Goal: Task Accomplishment & Management: Manage account settings

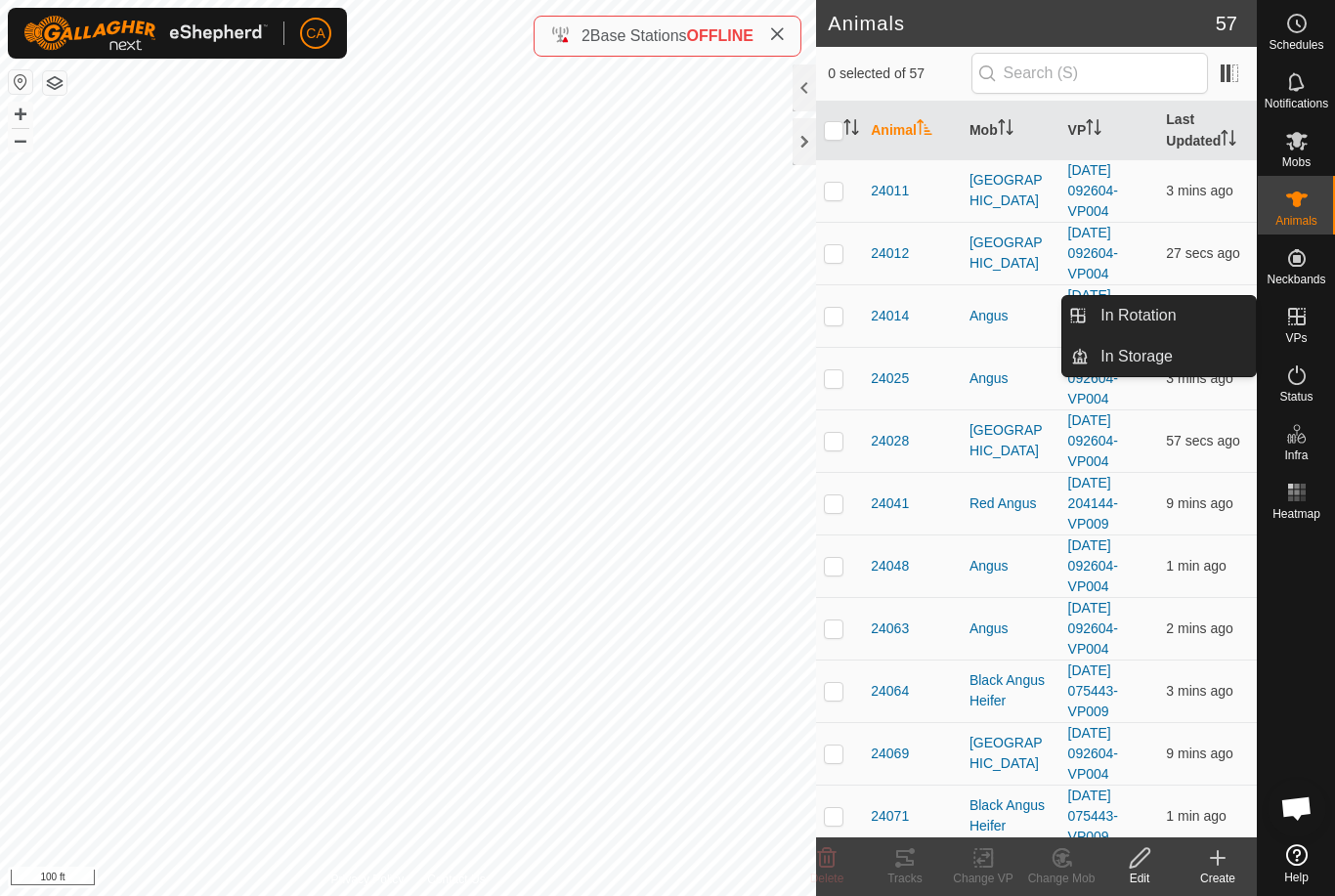
click at [1198, 318] on link "In Rotation" at bounding box center [1172, 315] width 167 height 39
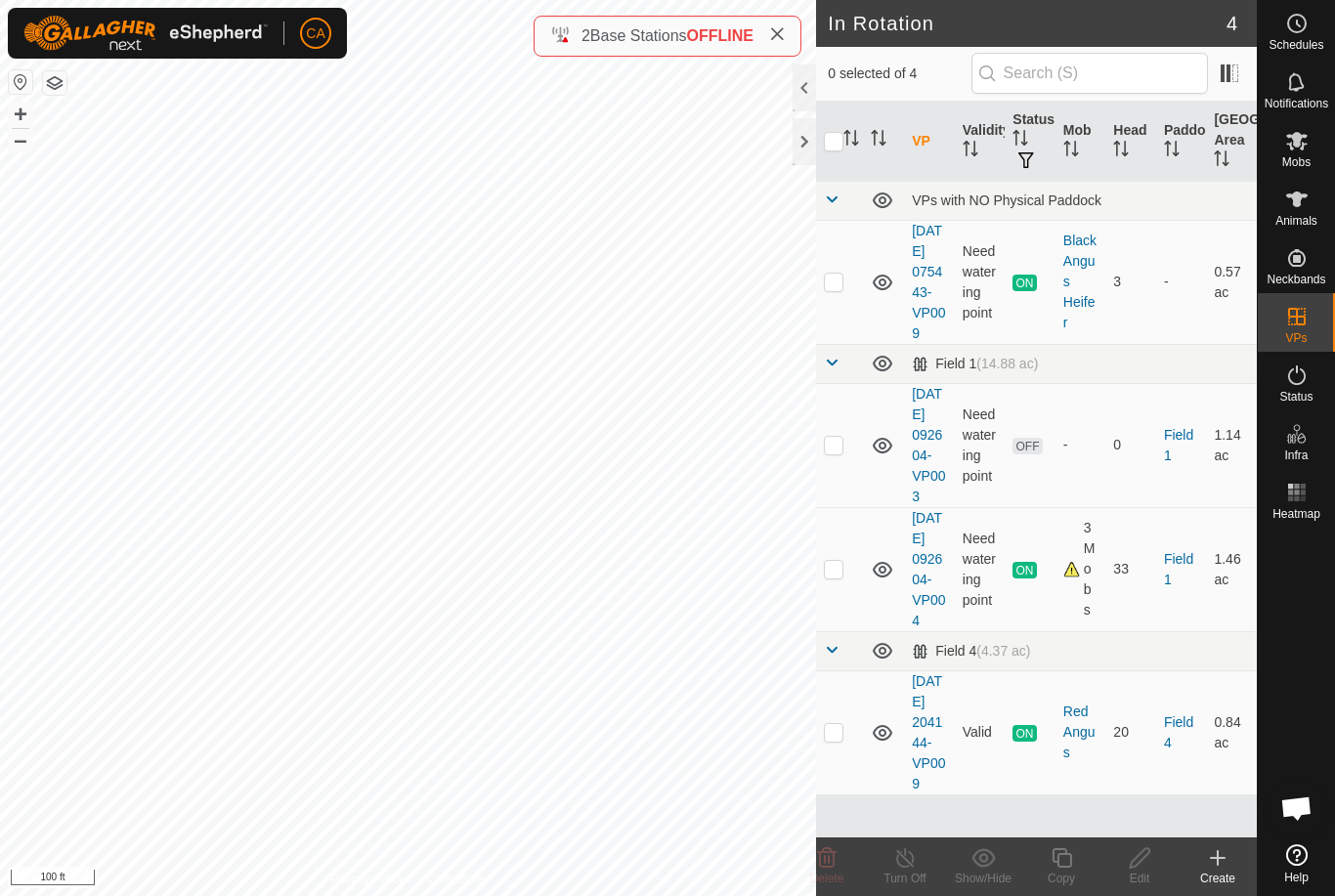
click at [828, 490] on td at bounding box center [838, 445] width 47 height 124
click at [832, 869] on div "Delete" at bounding box center [826, 878] width 78 height 18
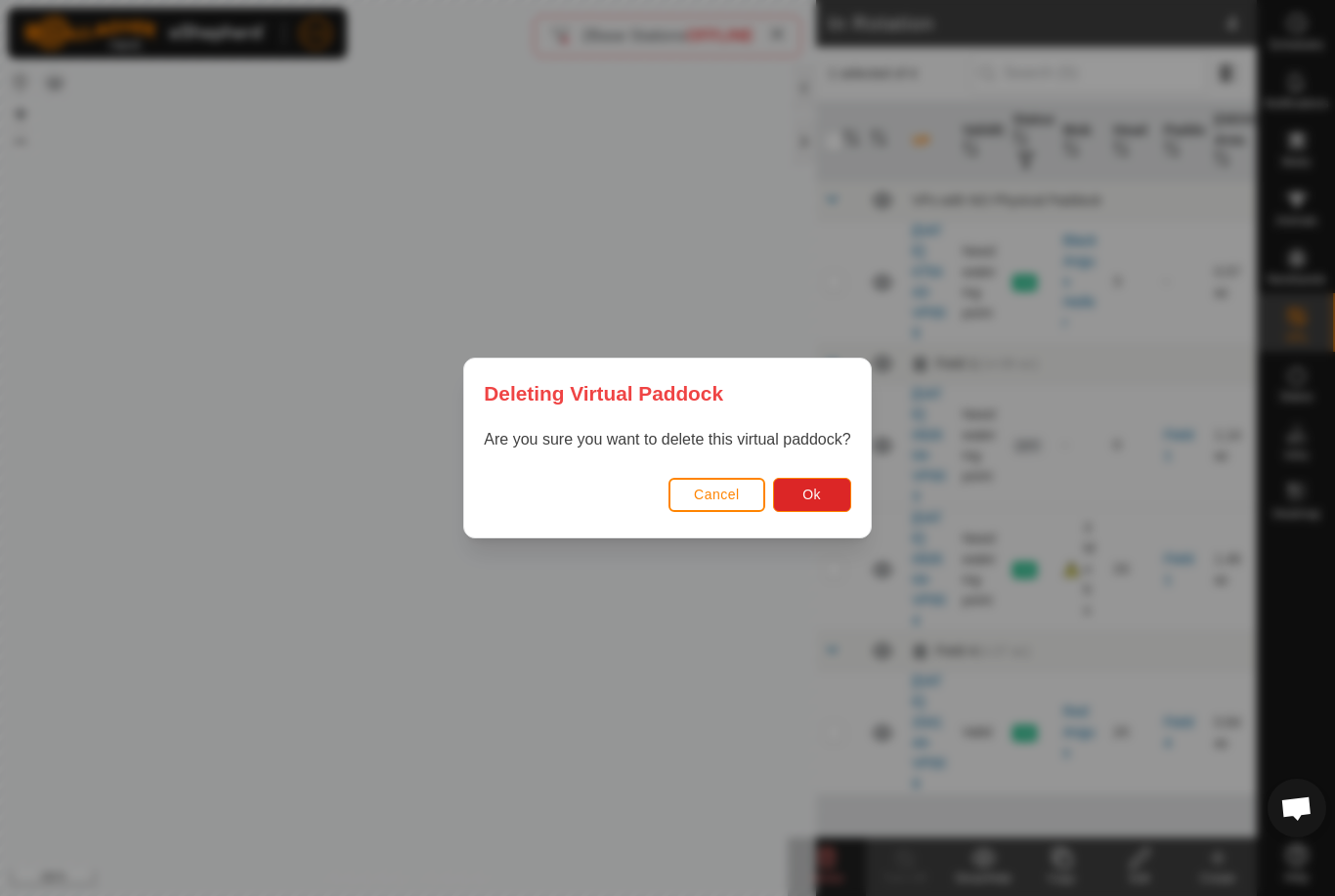
click at [820, 509] on button "Ok" at bounding box center [812, 495] width 78 height 34
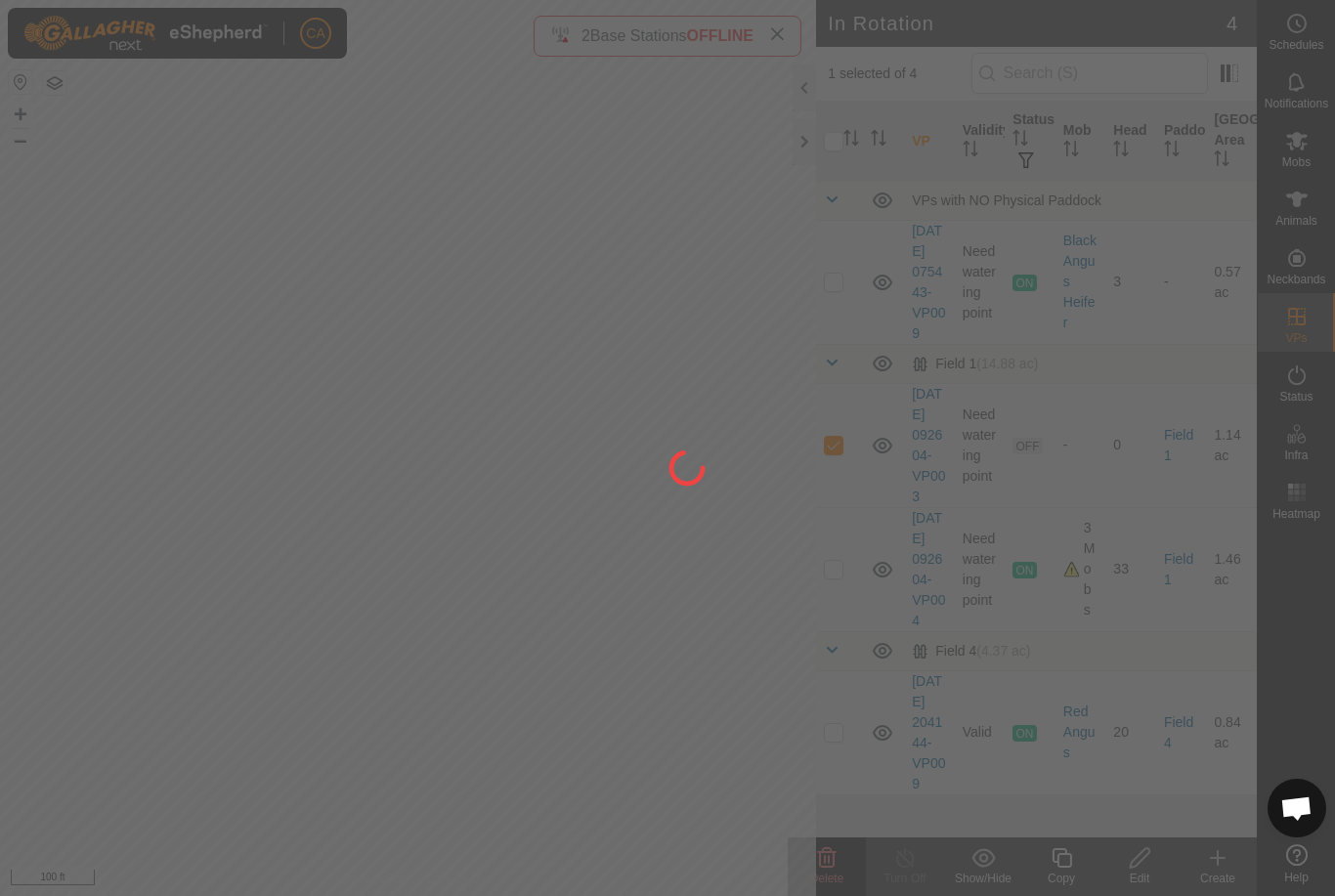
checkbox input "false"
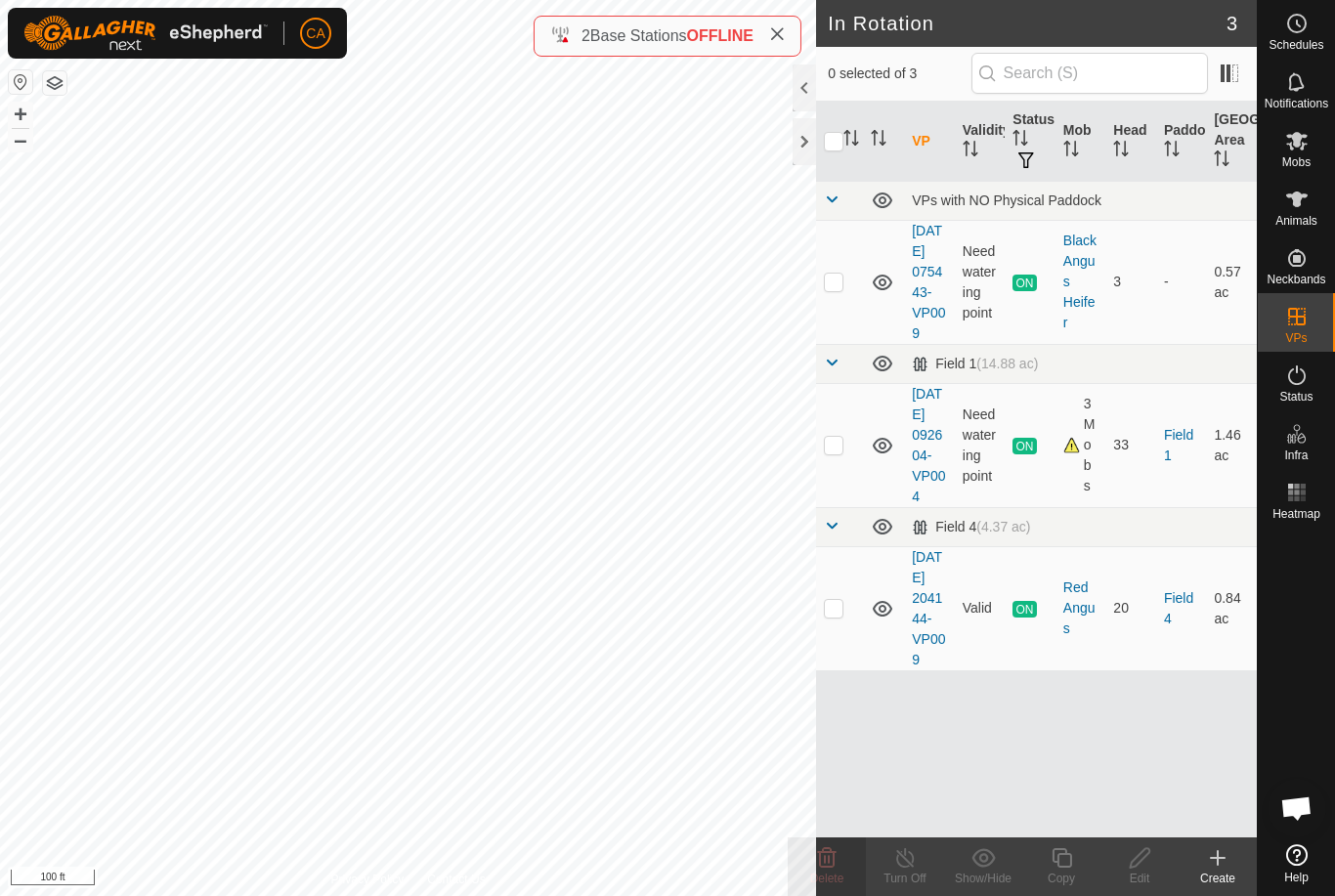
click at [832, 452] on p-checkbox at bounding box center [833, 445] width 20 height 16
checkbox input "true"
click at [1066, 868] on icon at bounding box center [1061, 858] width 20 height 20
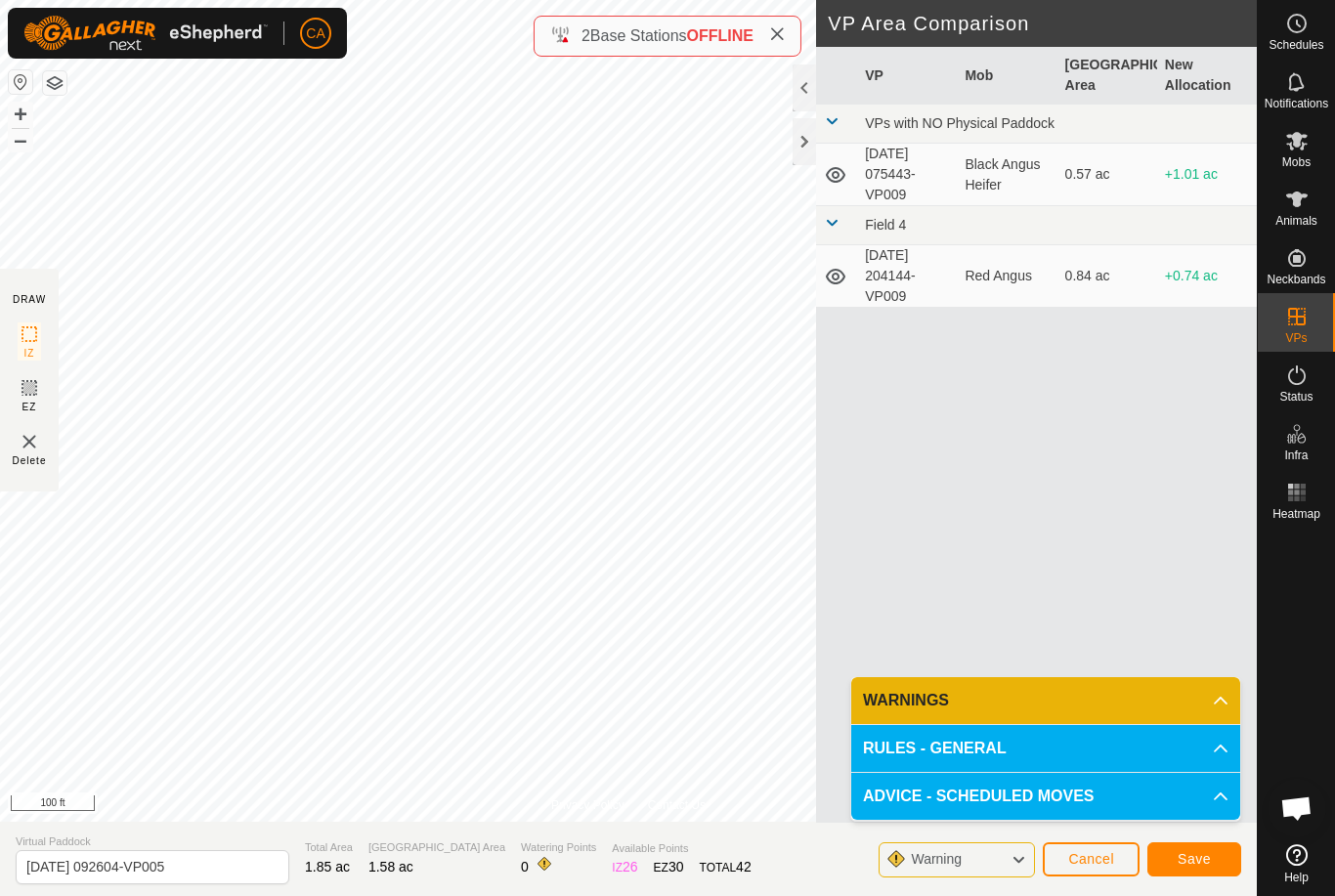
click at [1196, 874] on button "Save" at bounding box center [1194, 859] width 93 height 34
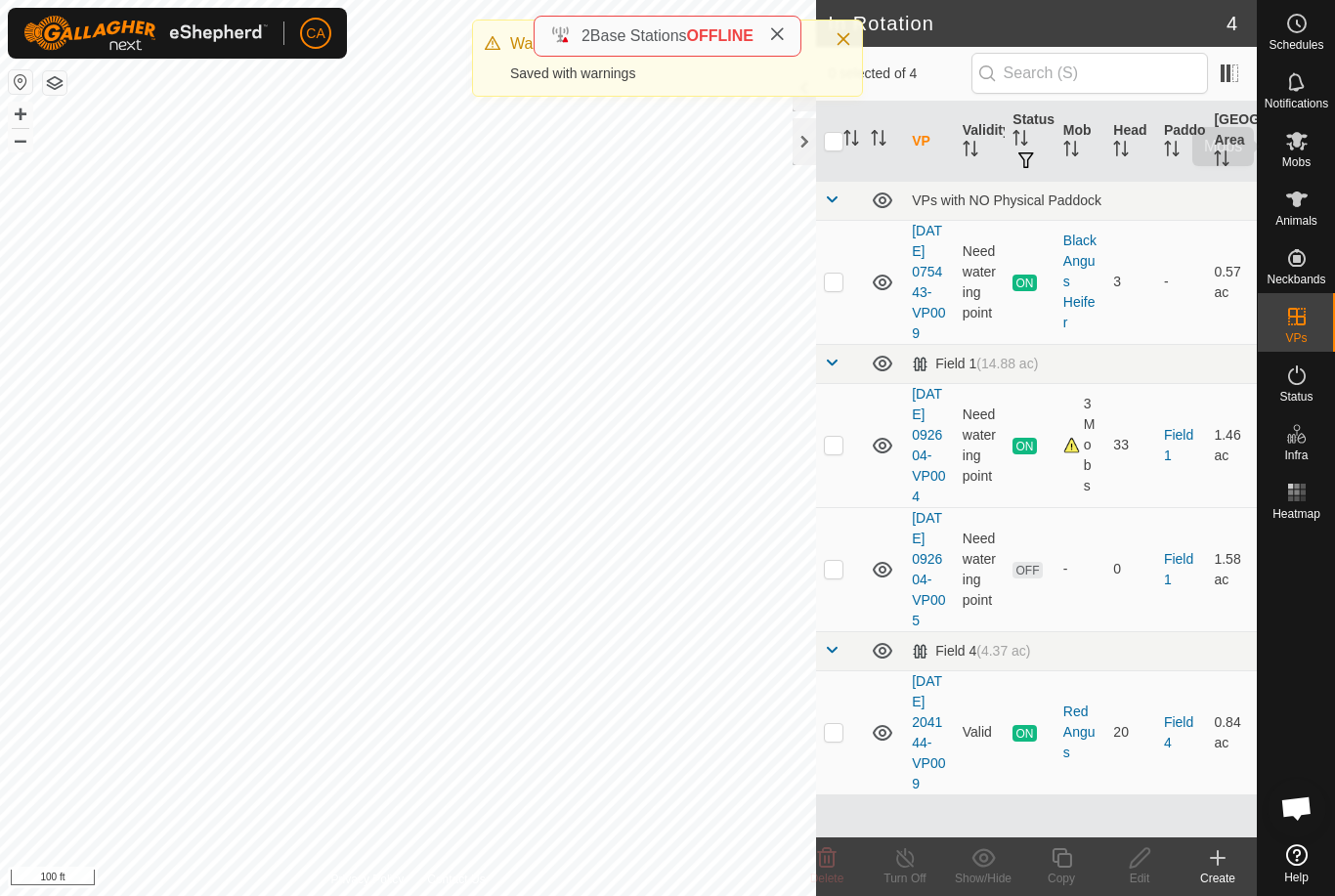
click at [1300, 145] on icon at bounding box center [1297, 141] width 24 height 24
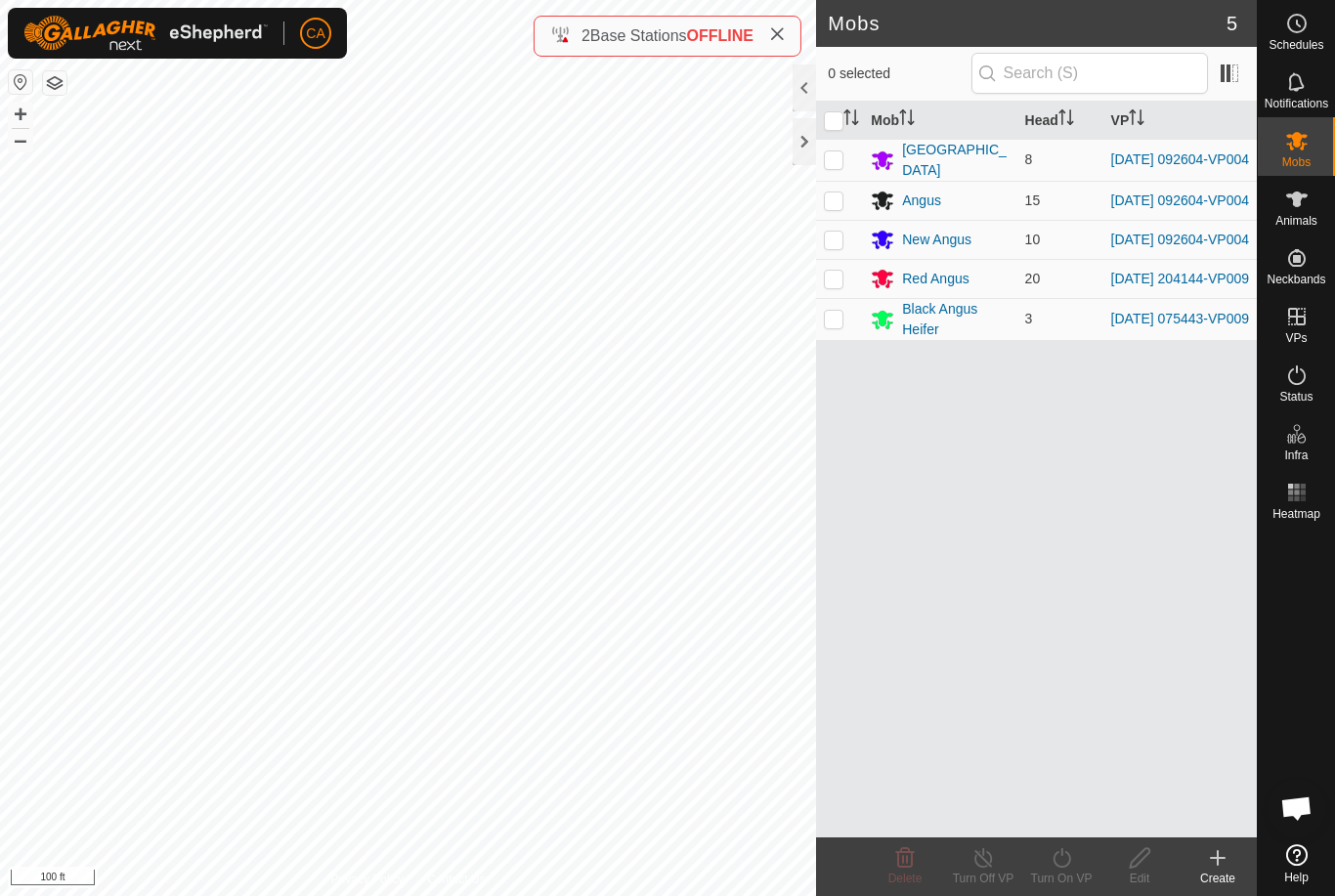
click at [823, 160] on p-checkbox at bounding box center [833, 159] width 20 height 16
checkbox input "true"
click at [839, 203] on p-checkbox at bounding box center [833, 201] width 20 height 16
checkbox input "true"
click at [831, 259] on td at bounding box center [838, 238] width 47 height 39
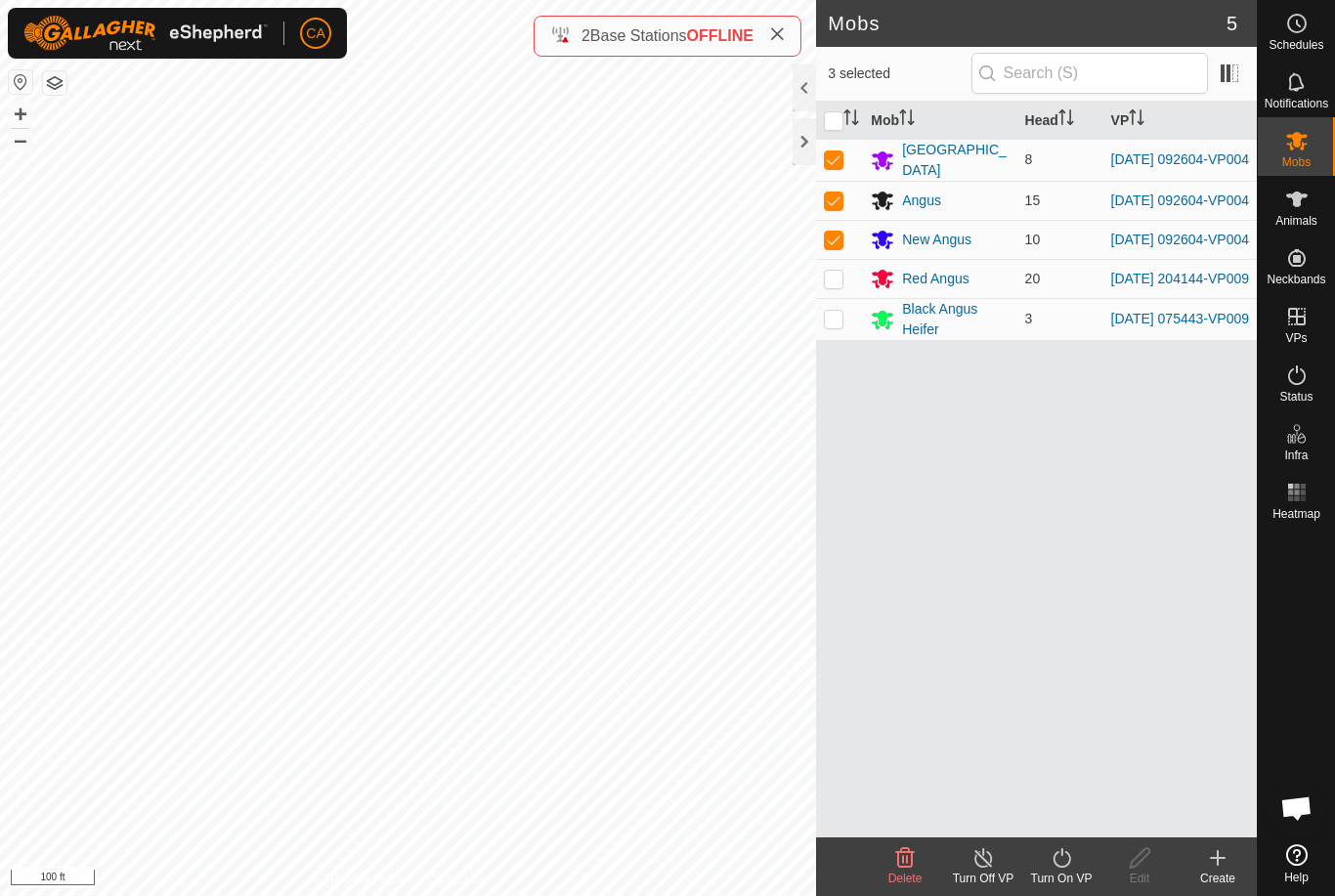
checkbox input "true"
click at [1055, 878] on div "Turn On VP" at bounding box center [1061, 878] width 78 height 18
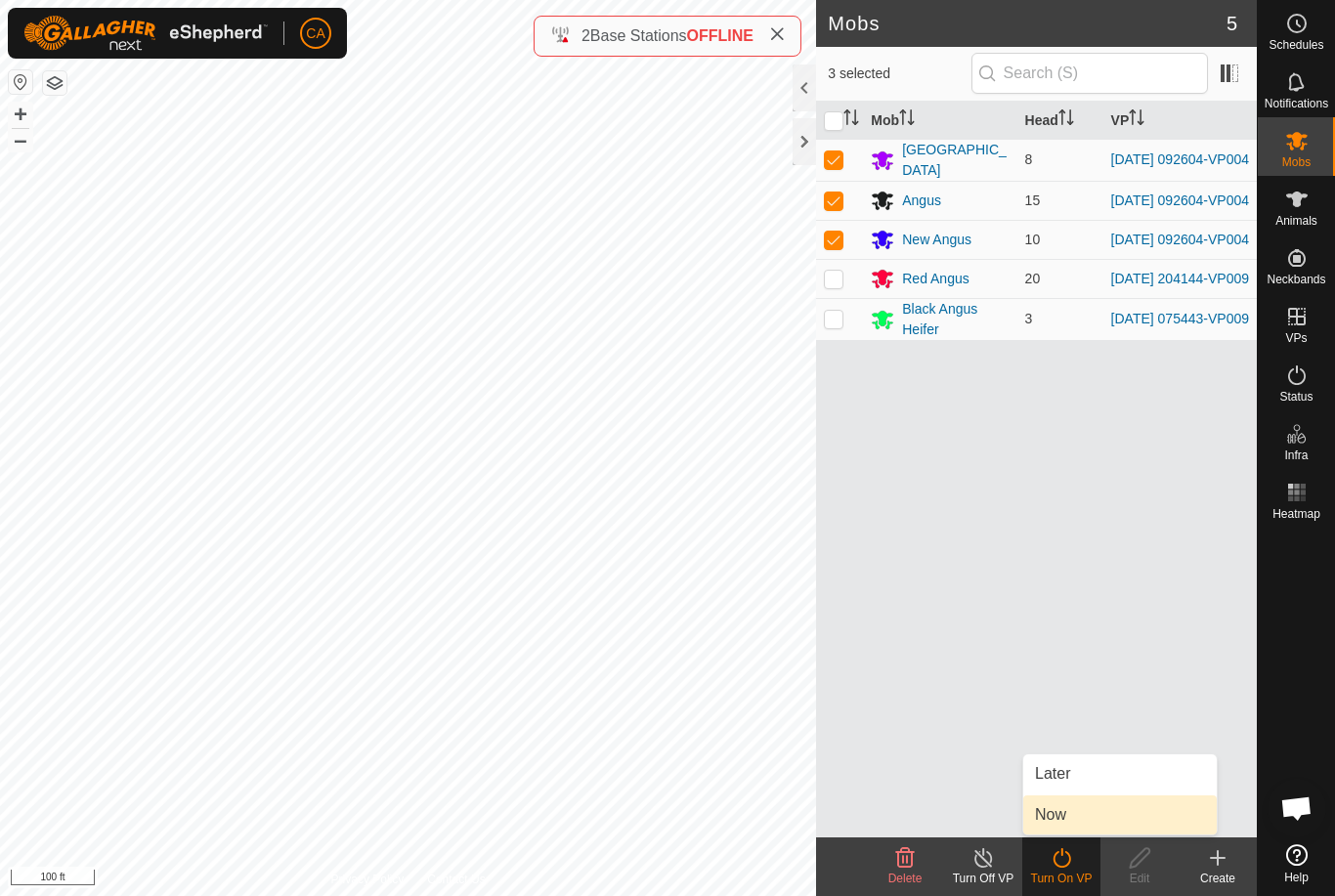
click at [1062, 823] on span "Now" at bounding box center [1050, 816] width 31 height 24
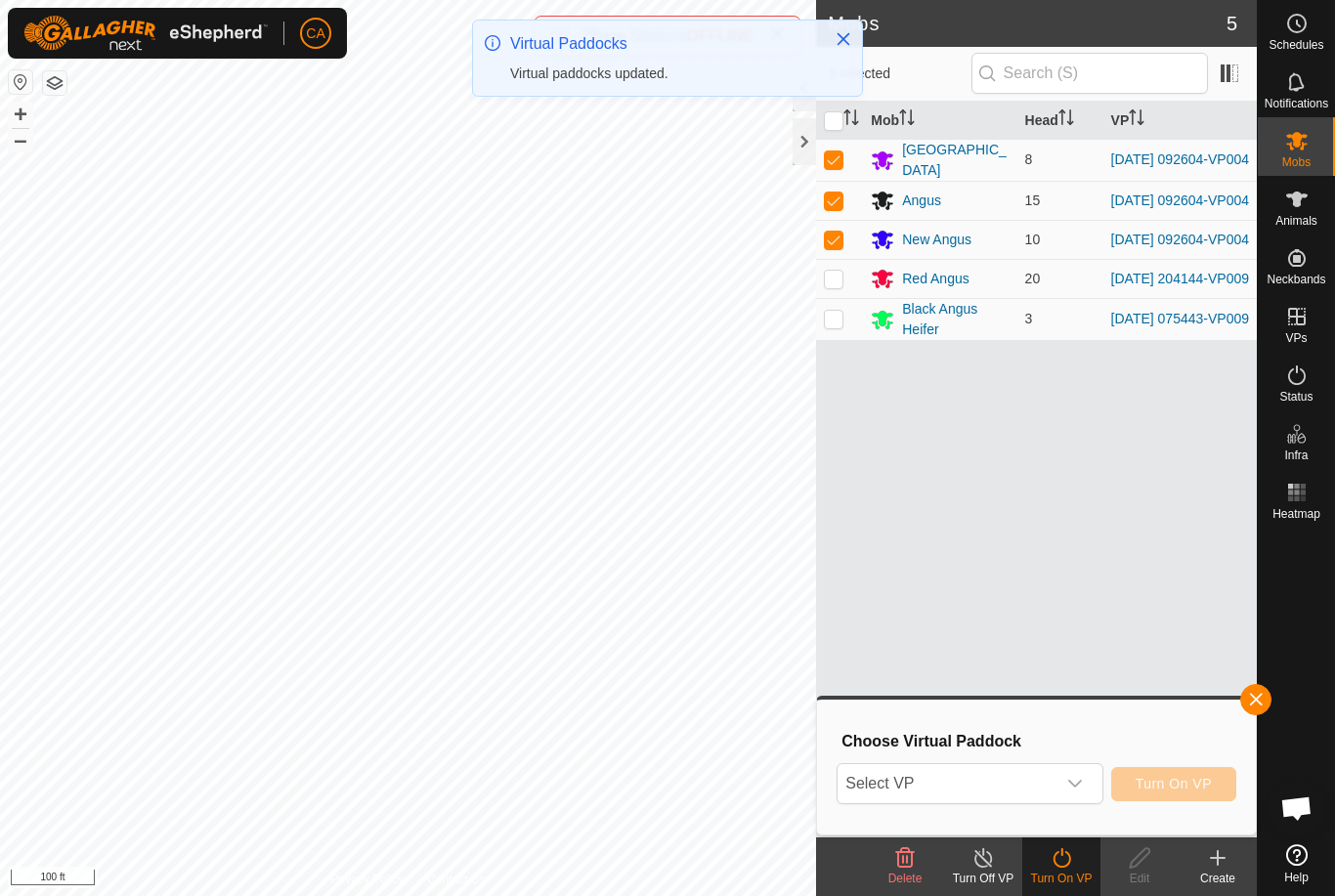
click at [984, 797] on span "Select VP" at bounding box center [946, 783] width 217 height 39
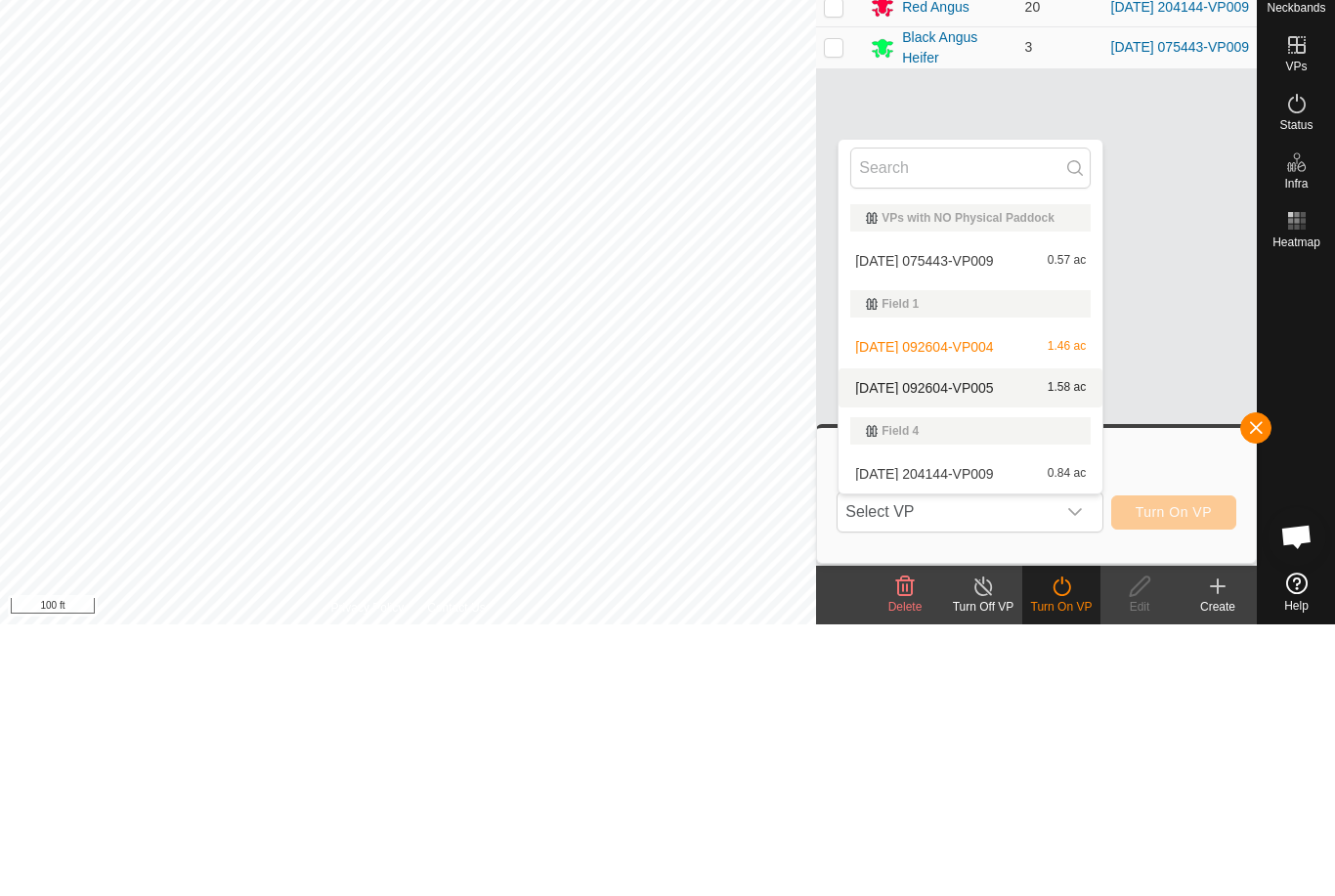
click at [992, 653] on span "[DATE] 092604-VP005" at bounding box center [924, 660] width 138 height 14
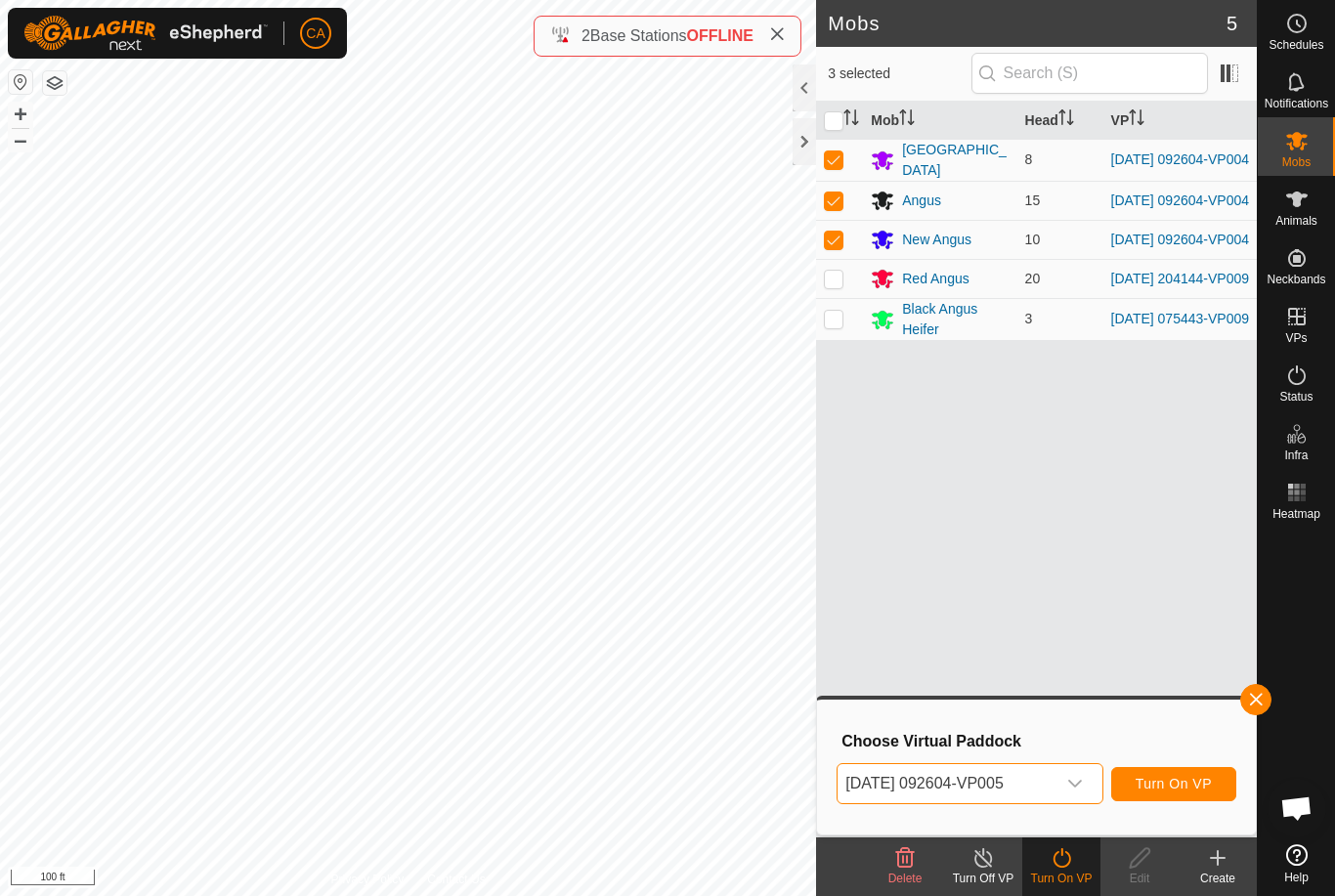
click at [996, 780] on span "[DATE] 092604-VP005" at bounding box center [946, 783] width 217 height 39
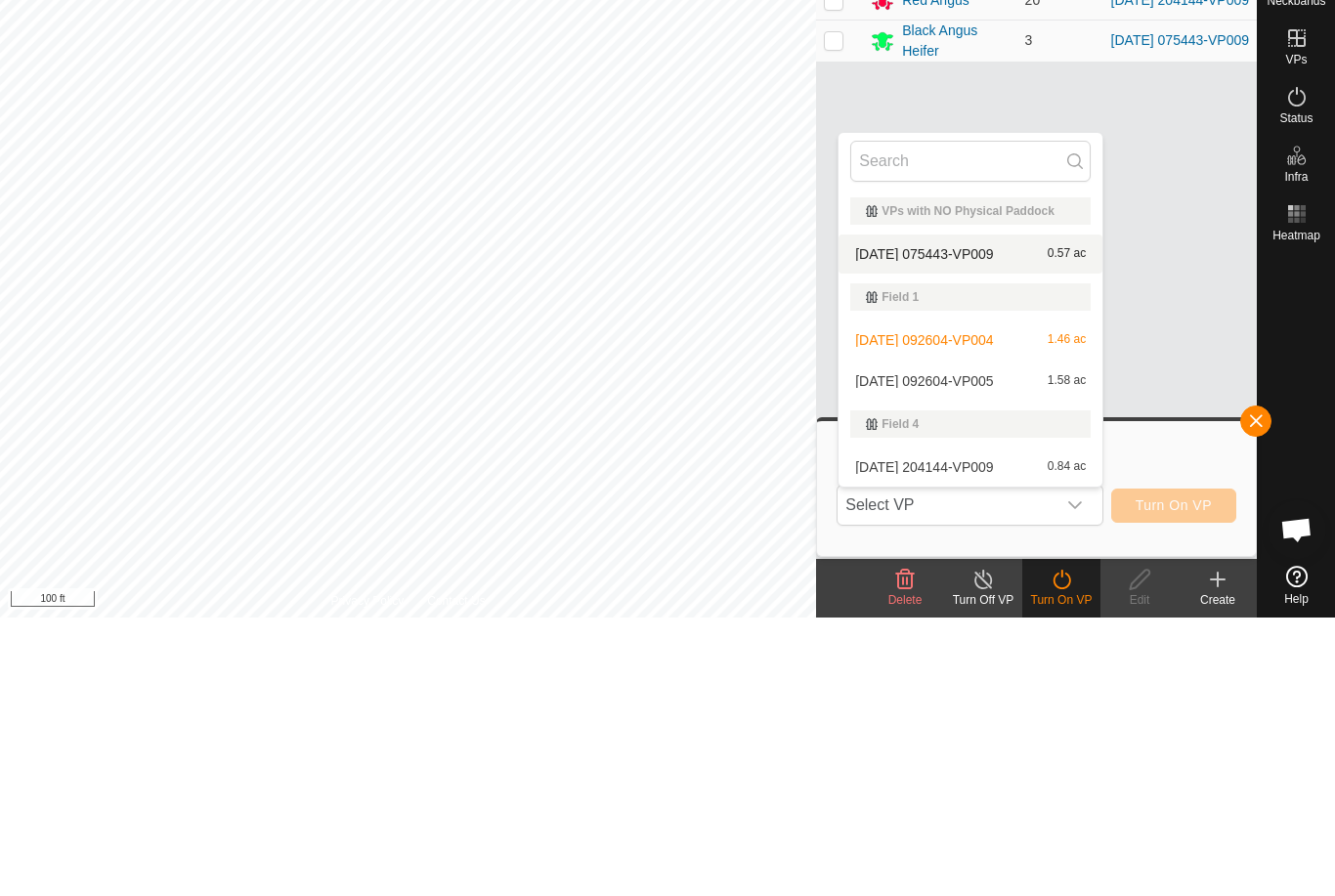
click at [987, 521] on div "[DATE] 075443-VP009 0.57 ac" at bounding box center [970, 532] width 240 height 24
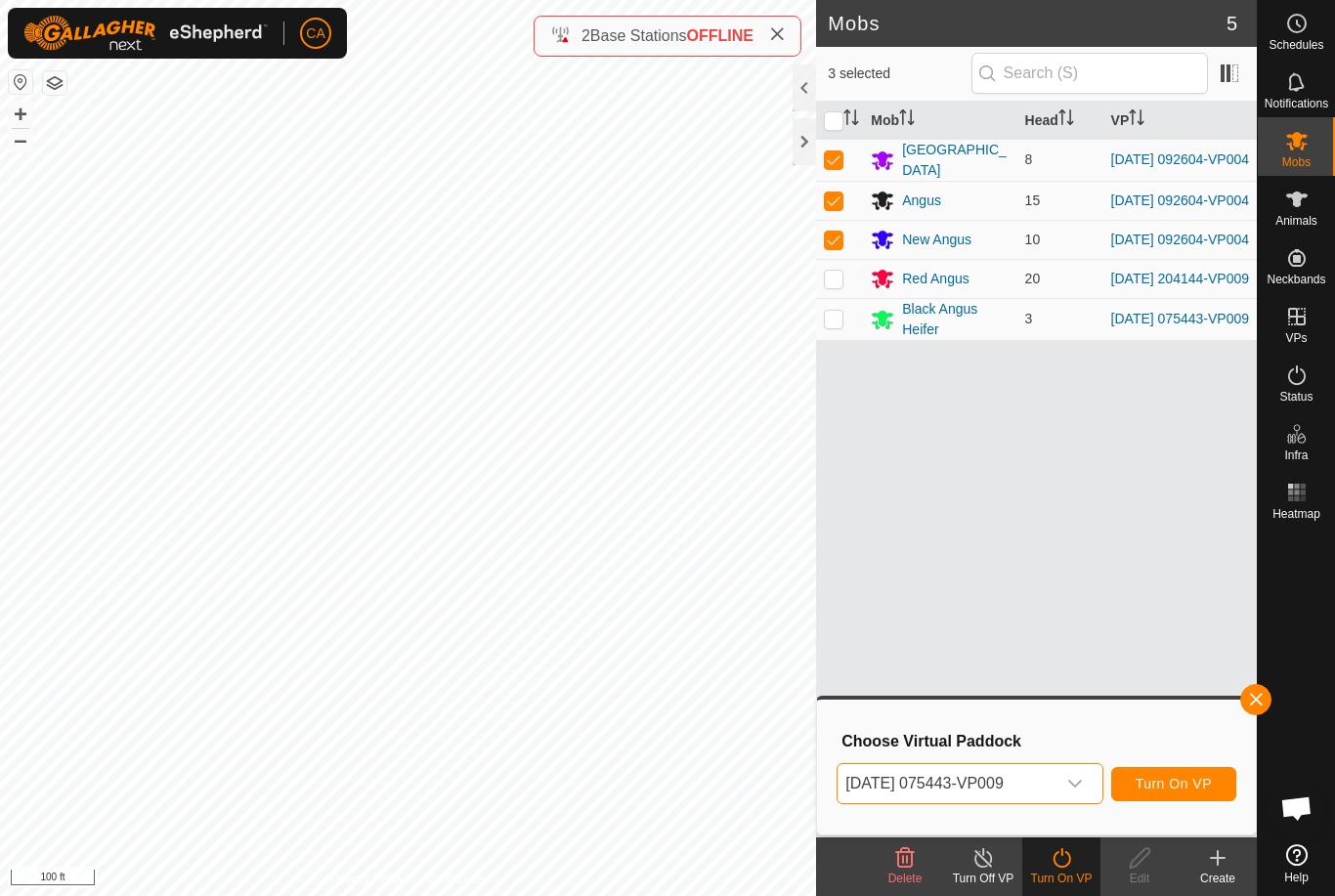
click at [970, 789] on span "[DATE] 075443-VP009" at bounding box center [946, 783] width 217 height 39
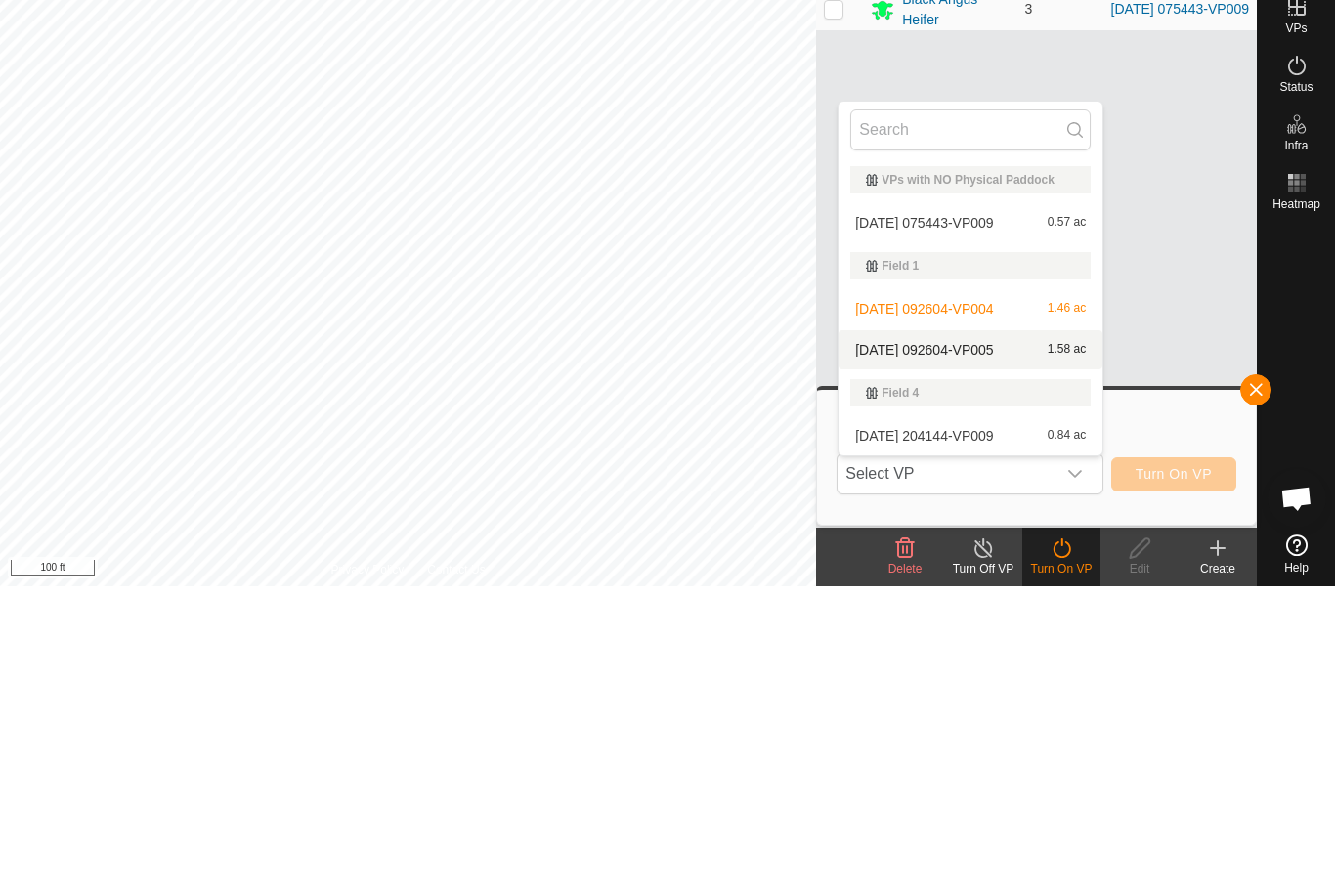
click at [994, 648] on div "[DATE] 092604-VP005 1.58 ac" at bounding box center [970, 660] width 240 height 24
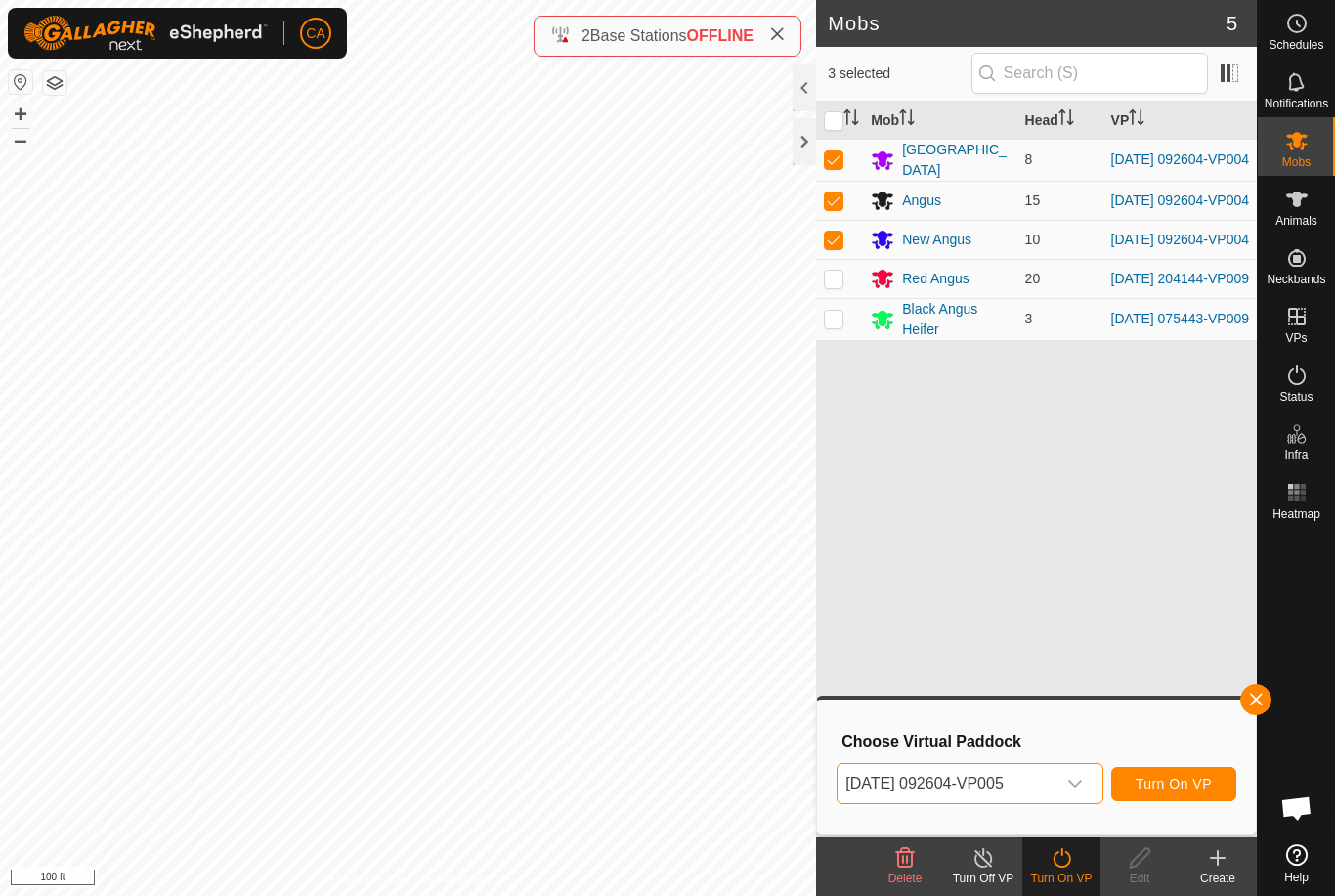
click at [1184, 783] on span "Turn On VP" at bounding box center [1173, 784] width 76 height 16
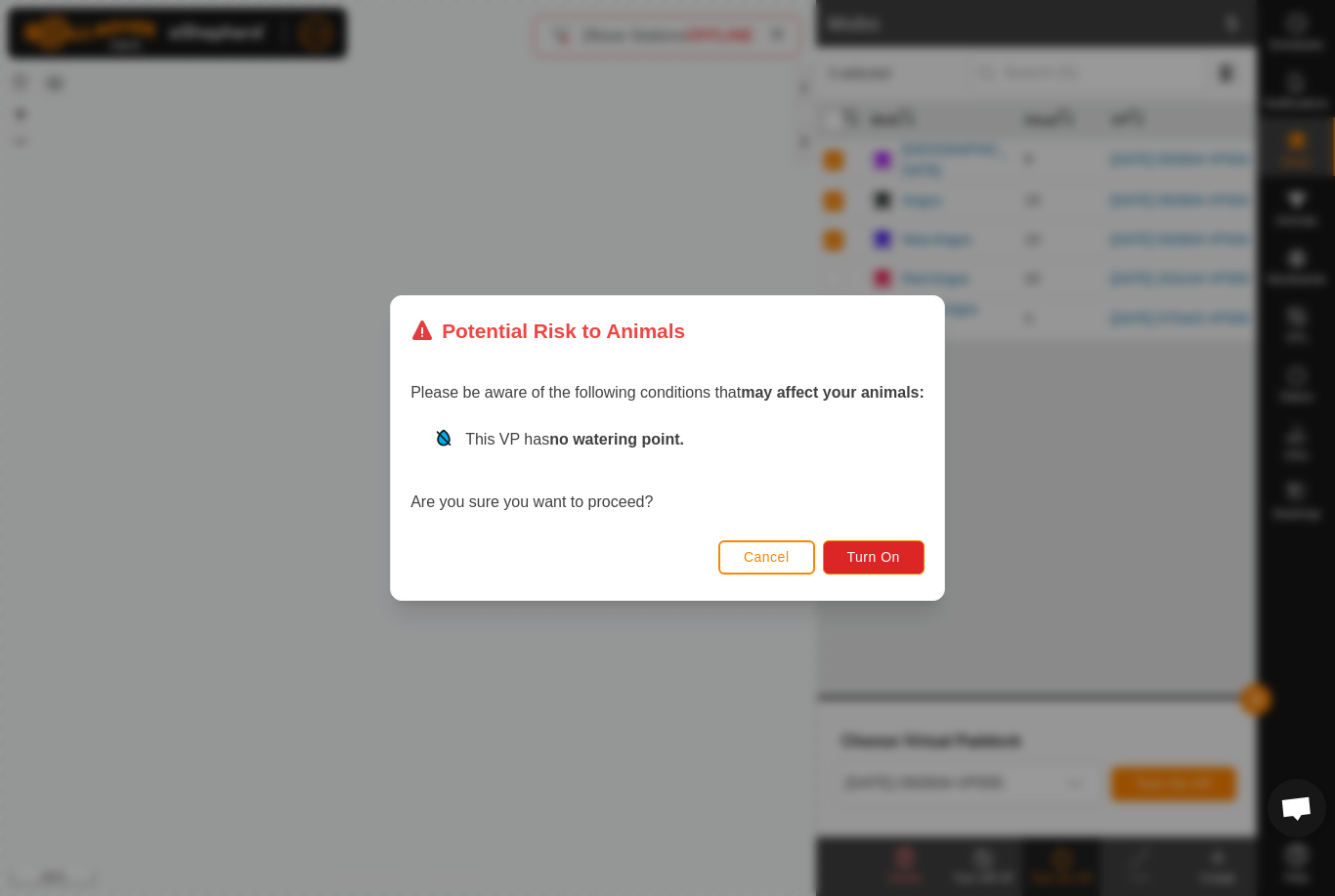
click at [869, 572] on button "Turn On" at bounding box center [873, 557] width 101 height 34
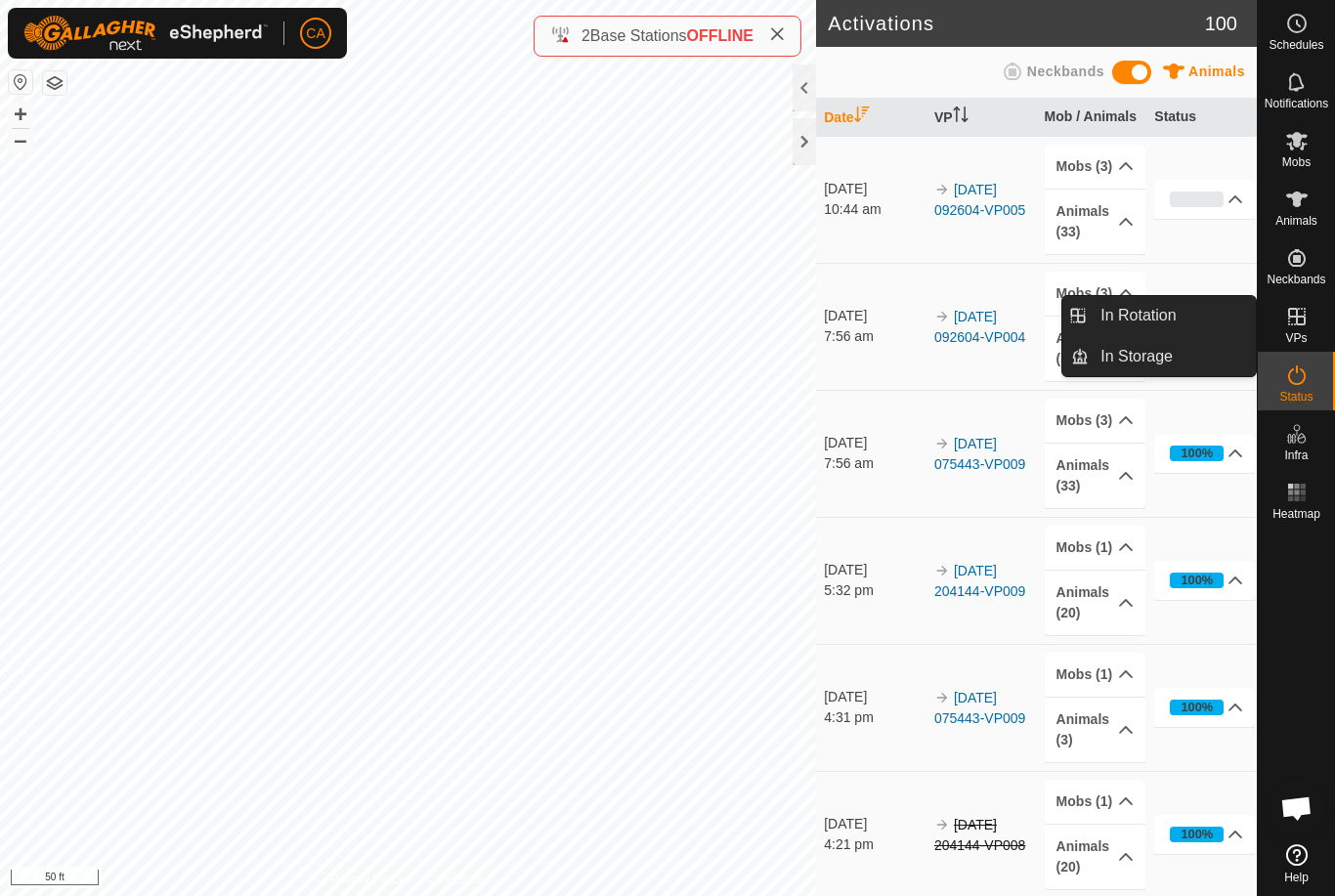
click at [1177, 325] on link "In Rotation" at bounding box center [1172, 315] width 167 height 39
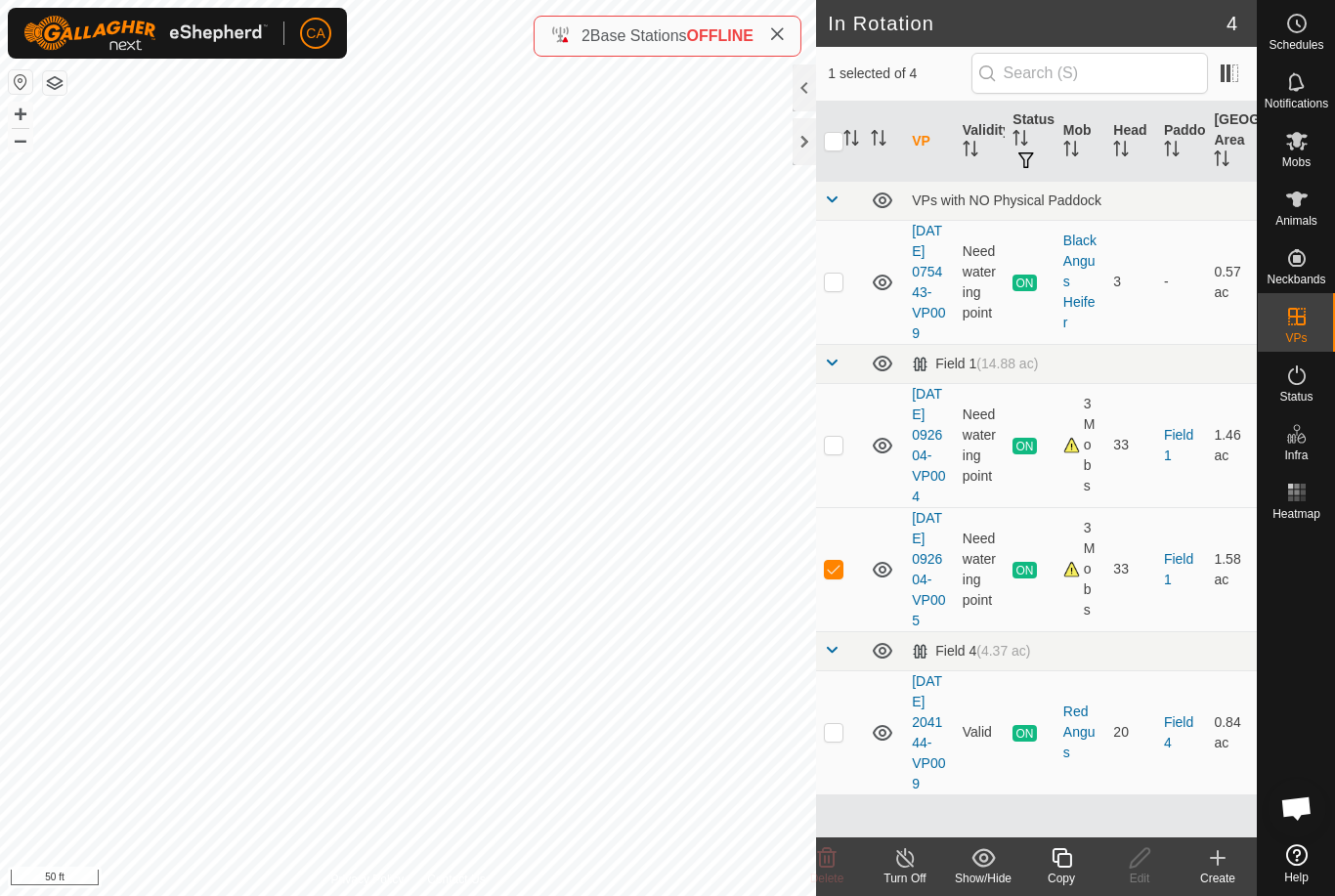
scroll to position [39, 0]
click at [836, 773] on td at bounding box center [838, 732] width 47 height 124
checkbox input "true"
click at [825, 592] on td at bounding box center [838, 569] width 47 height 124
checkbox input "false"
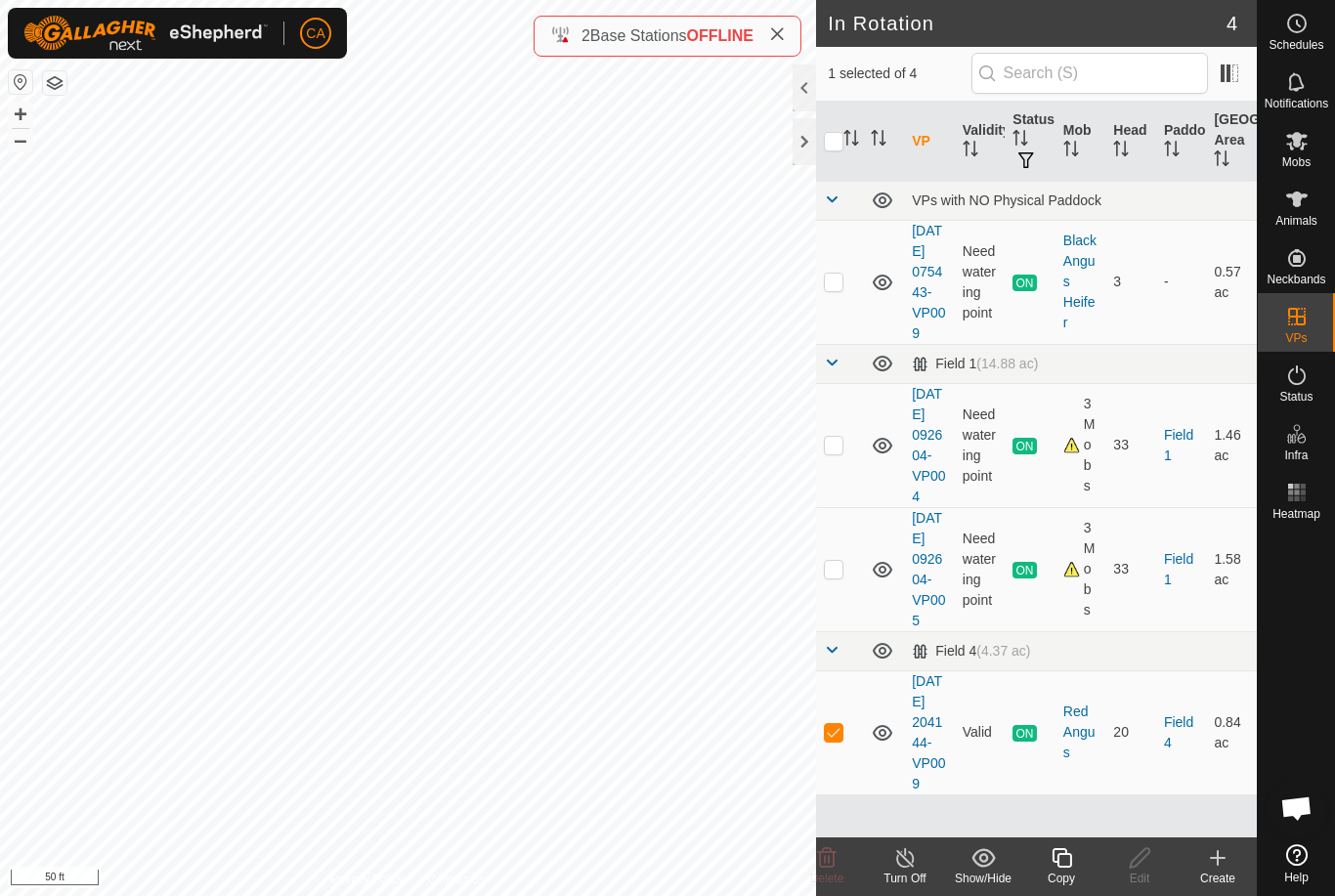
click at [1066, 862] on icon at bounding box center [1061, 858] width 25 height 24
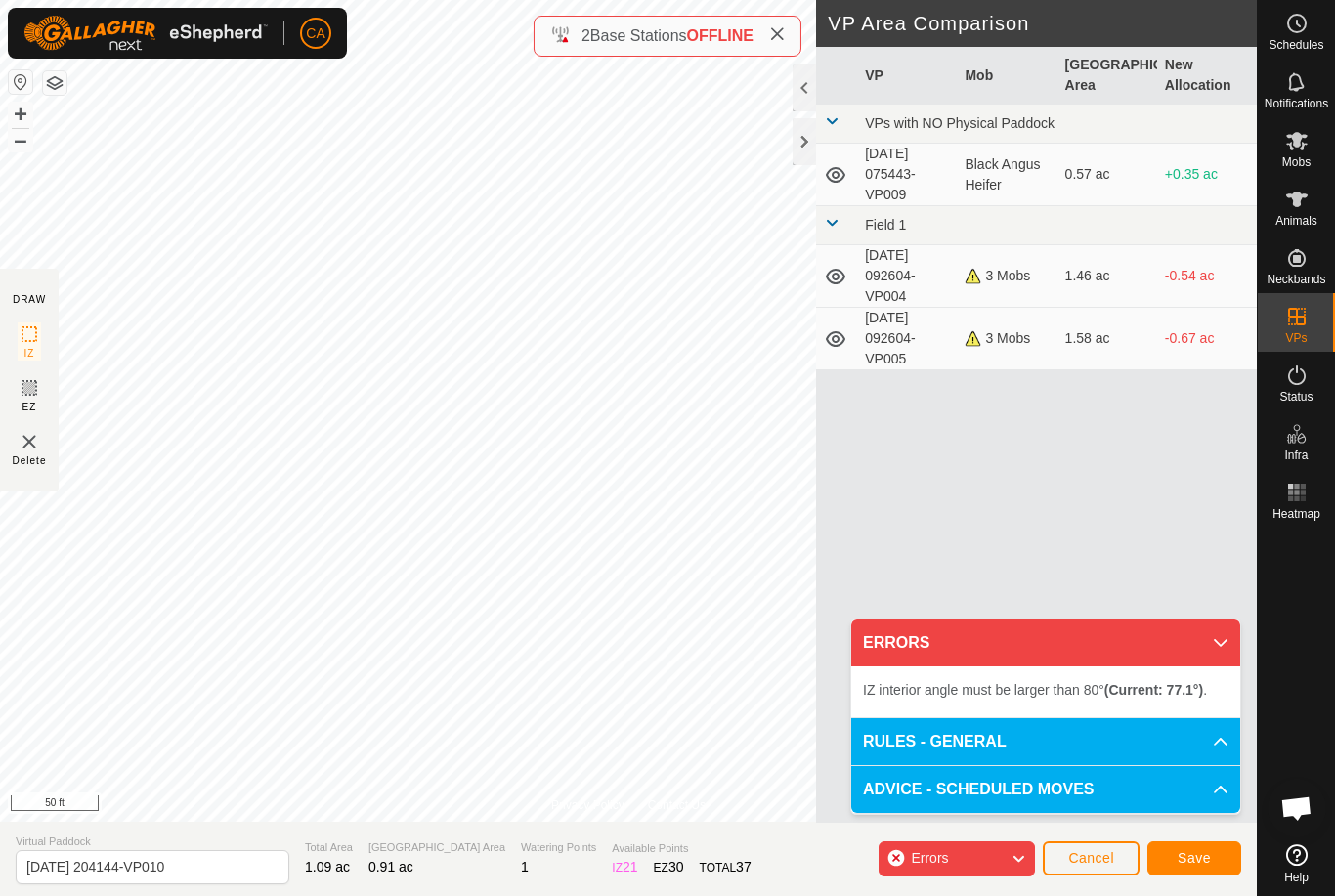
click at [1191, 862] on span "Save" at bounding box center [1193, 858] width 33 height 16
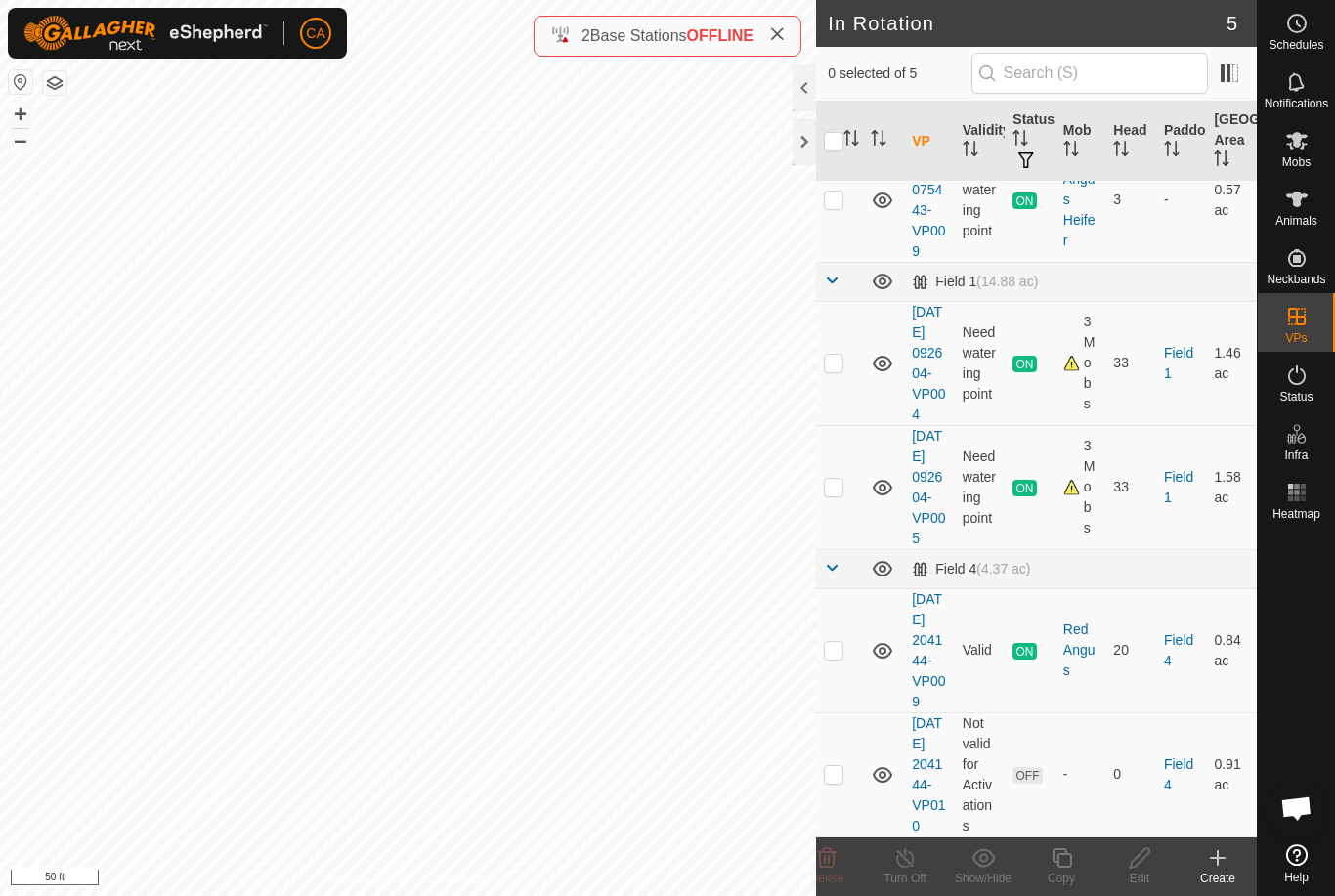
scroll to position [184, 0]
click at [847, 768] on td at bounding box center [838, 774] width 47 height 124
checkbox input "true"
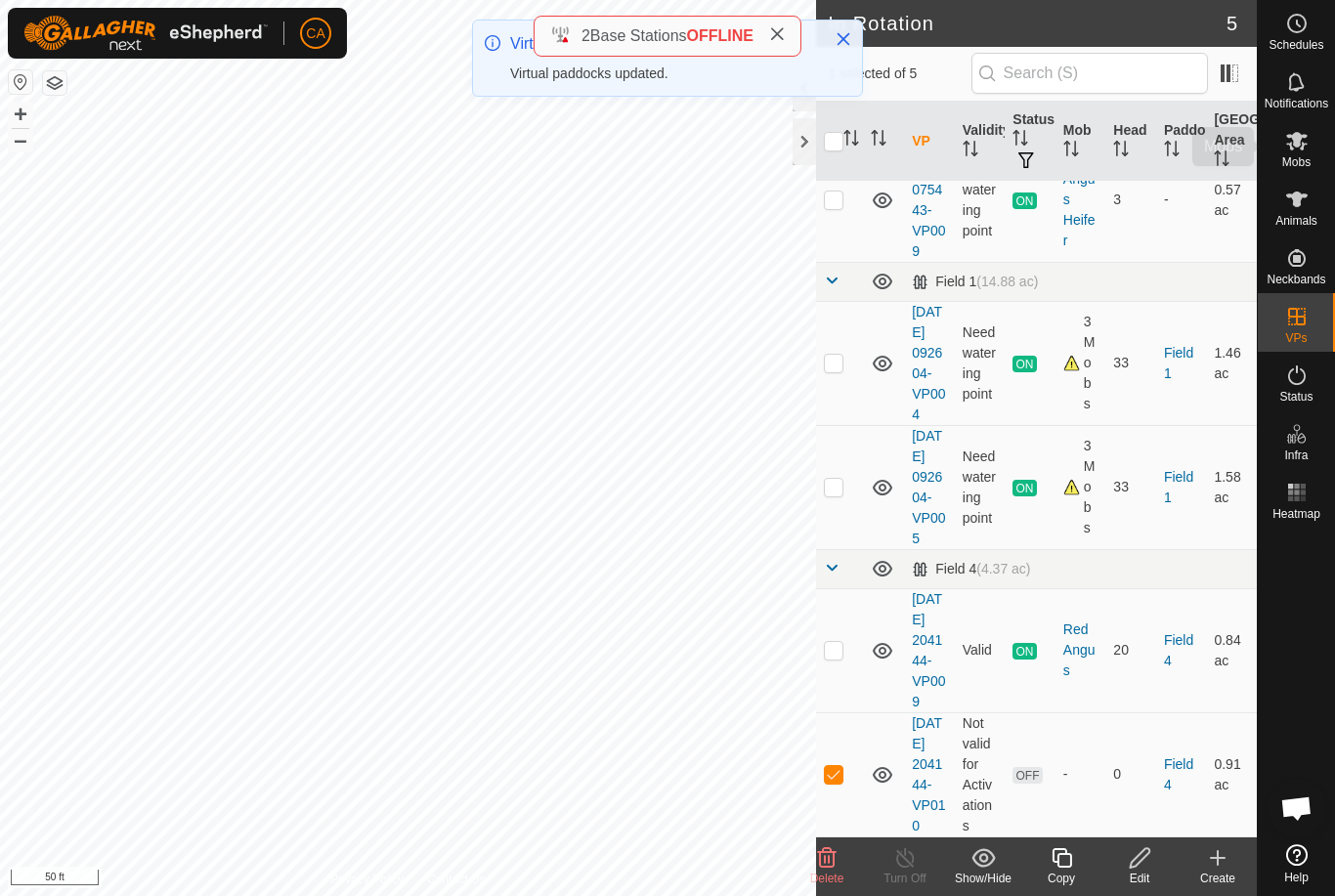
click at [1303, 144] on icon at bounding box center [1297, 141] width 22 height 19
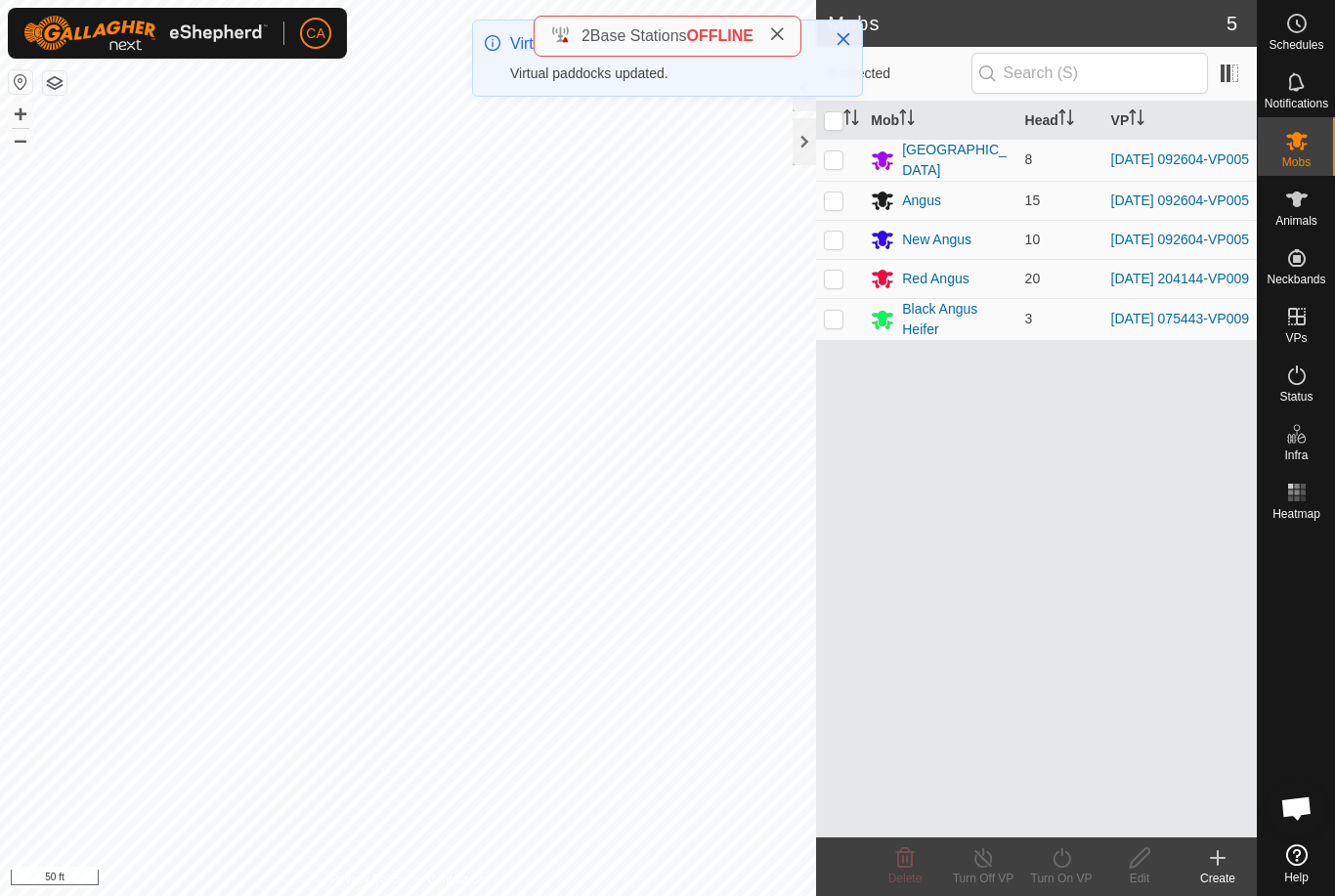
click at [825, 297] on td at bounding box center [838, 278] width 47 height 39
checkbox input "true"
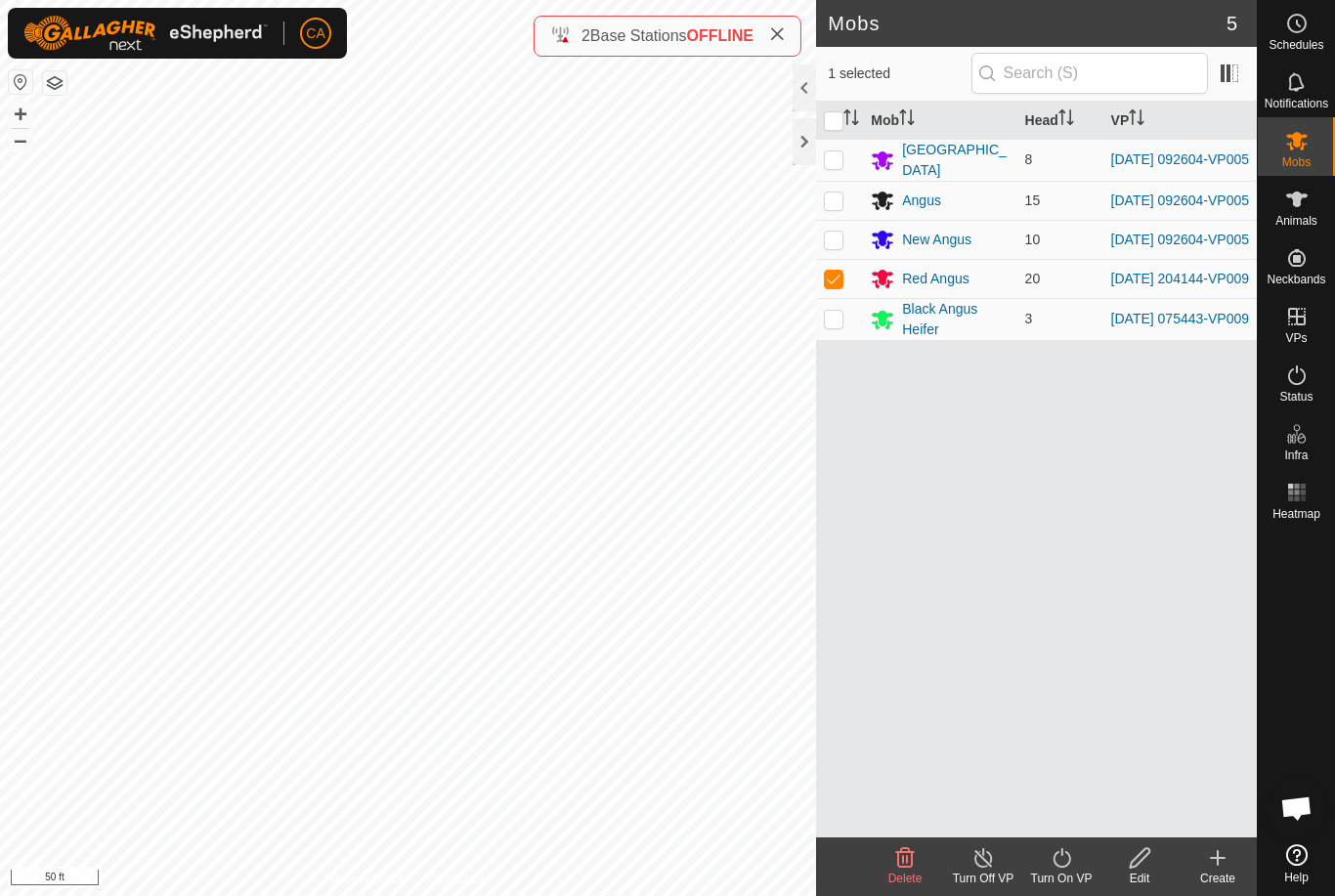
click at [1076, 872] on div "Turn On VP" at bounding box center [1061, 878] width 78 height 18
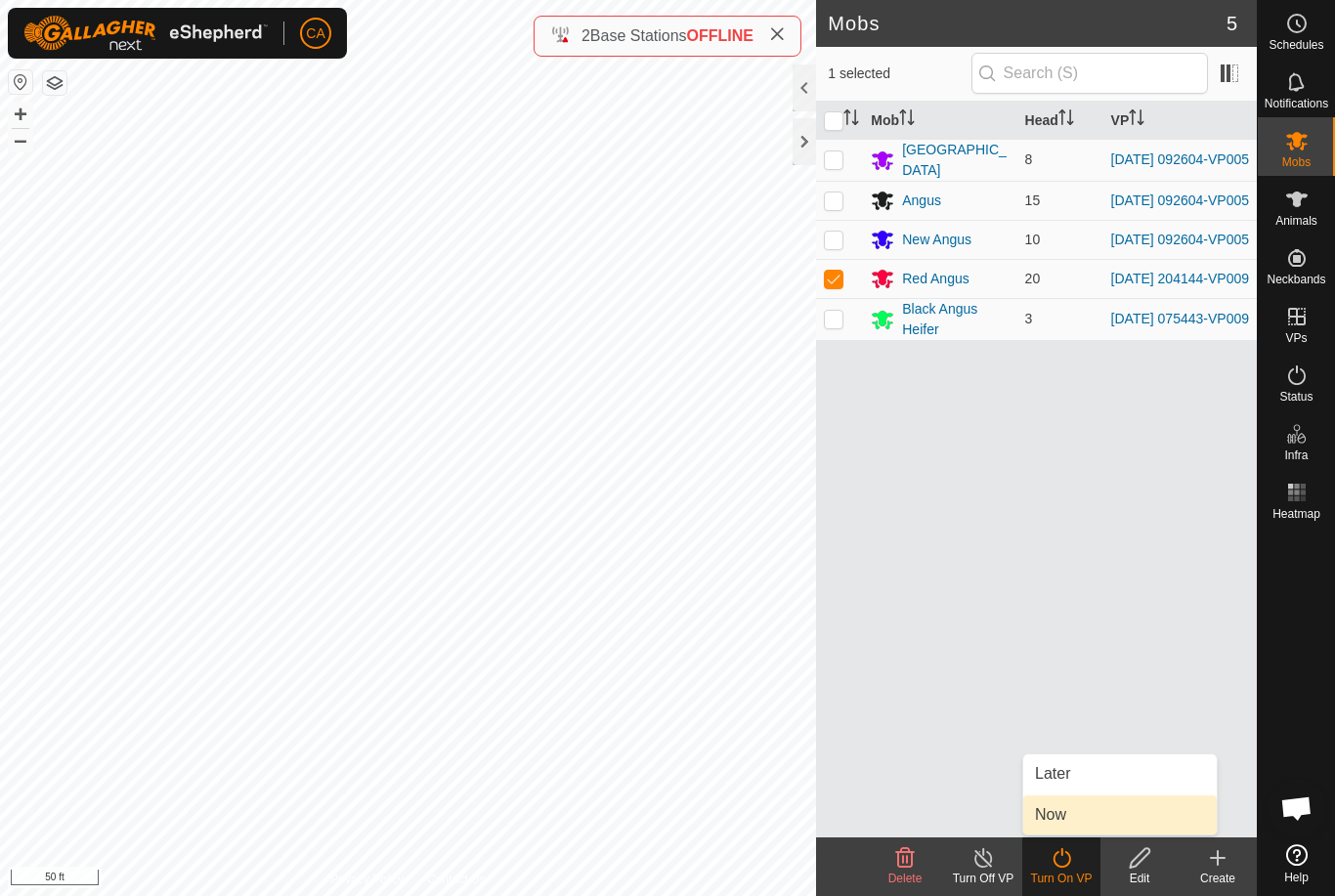
click at [1093, 821] on link "Now" at bounding box center [1119, 815] width 194 height 39
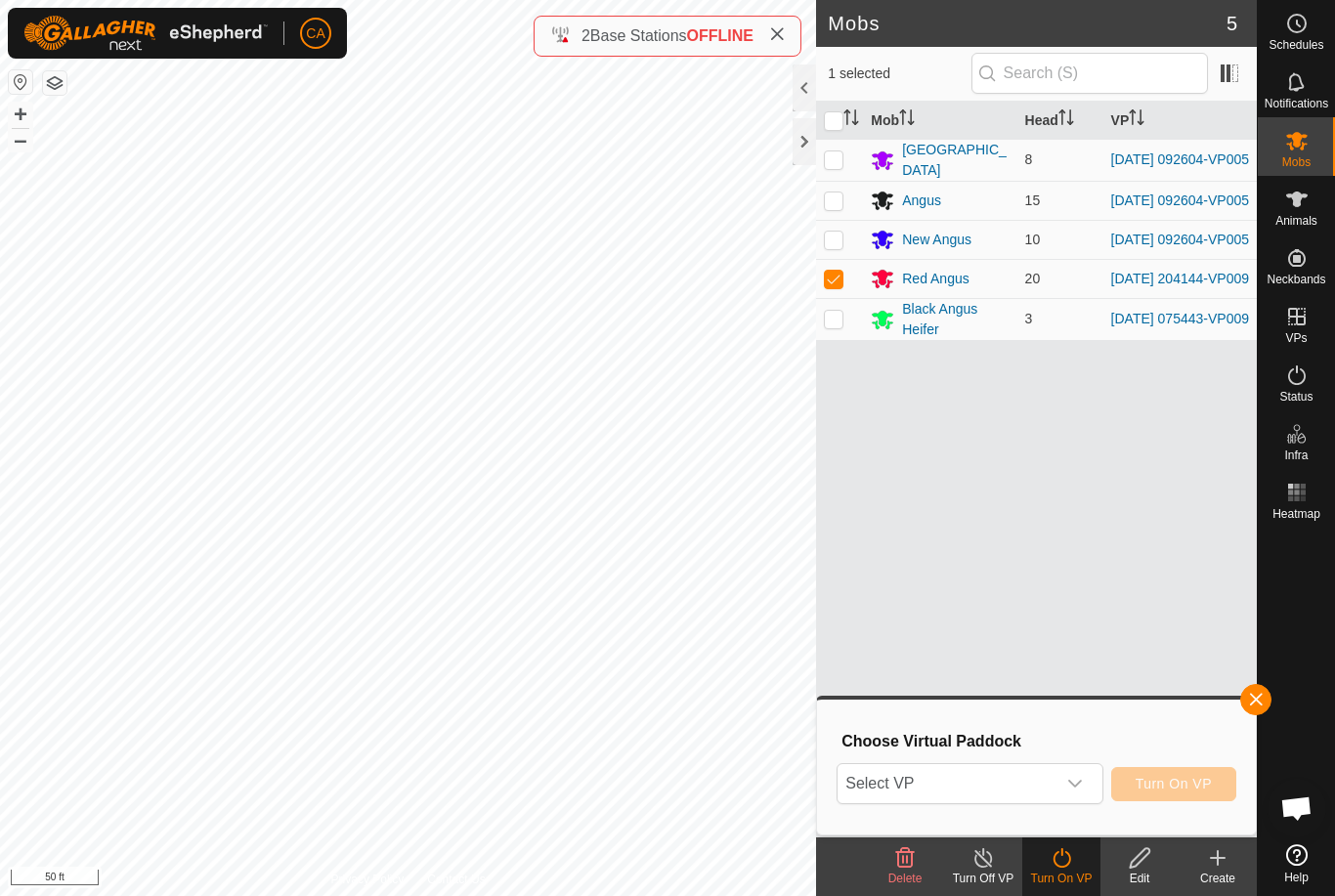
click at [987, 770] on span "Select VP" at bounding box center [946, 783] width 217 height 39
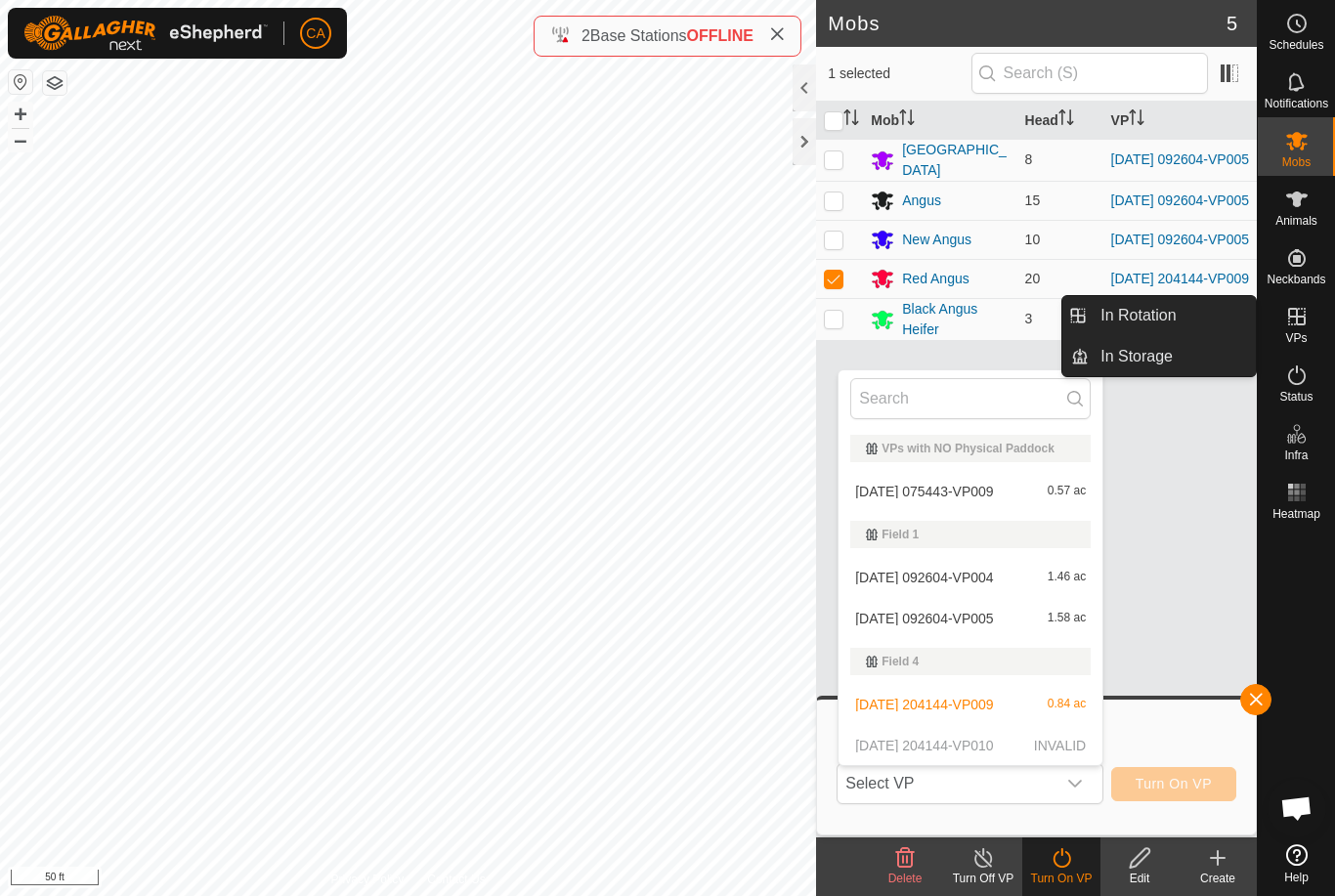
click at [1191, 306] on link "In Rotation" at bounding box center [1172, 315] width 167 height 39
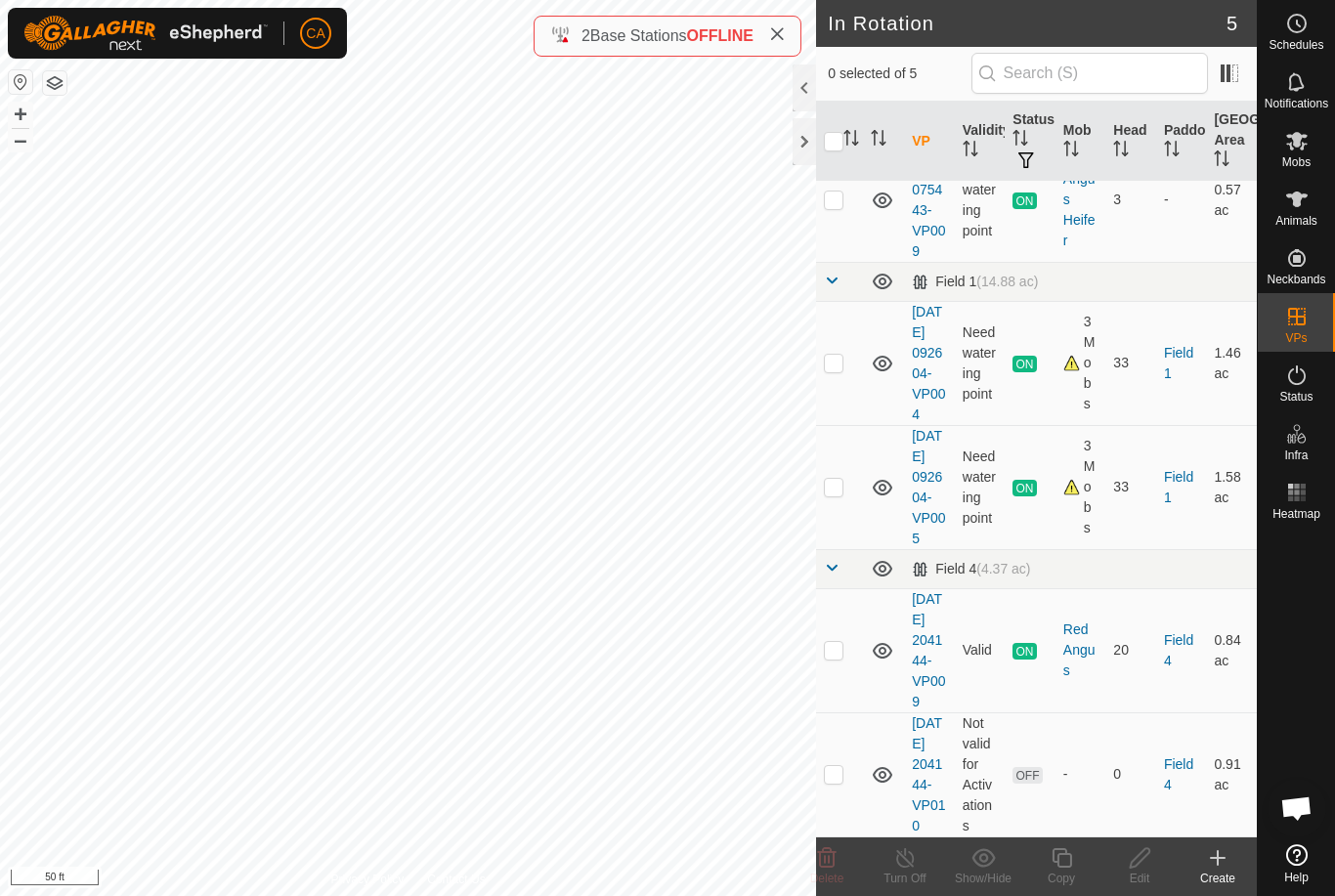
scroll to position [184, 0]
click at [838, 769] on p-checkbox at bounding box center [833, 774] width 20 height 16
checkbox input "true"
click at [1145, 880] on div "Edit" at bounding box center [1139, 878] width 78 height 18
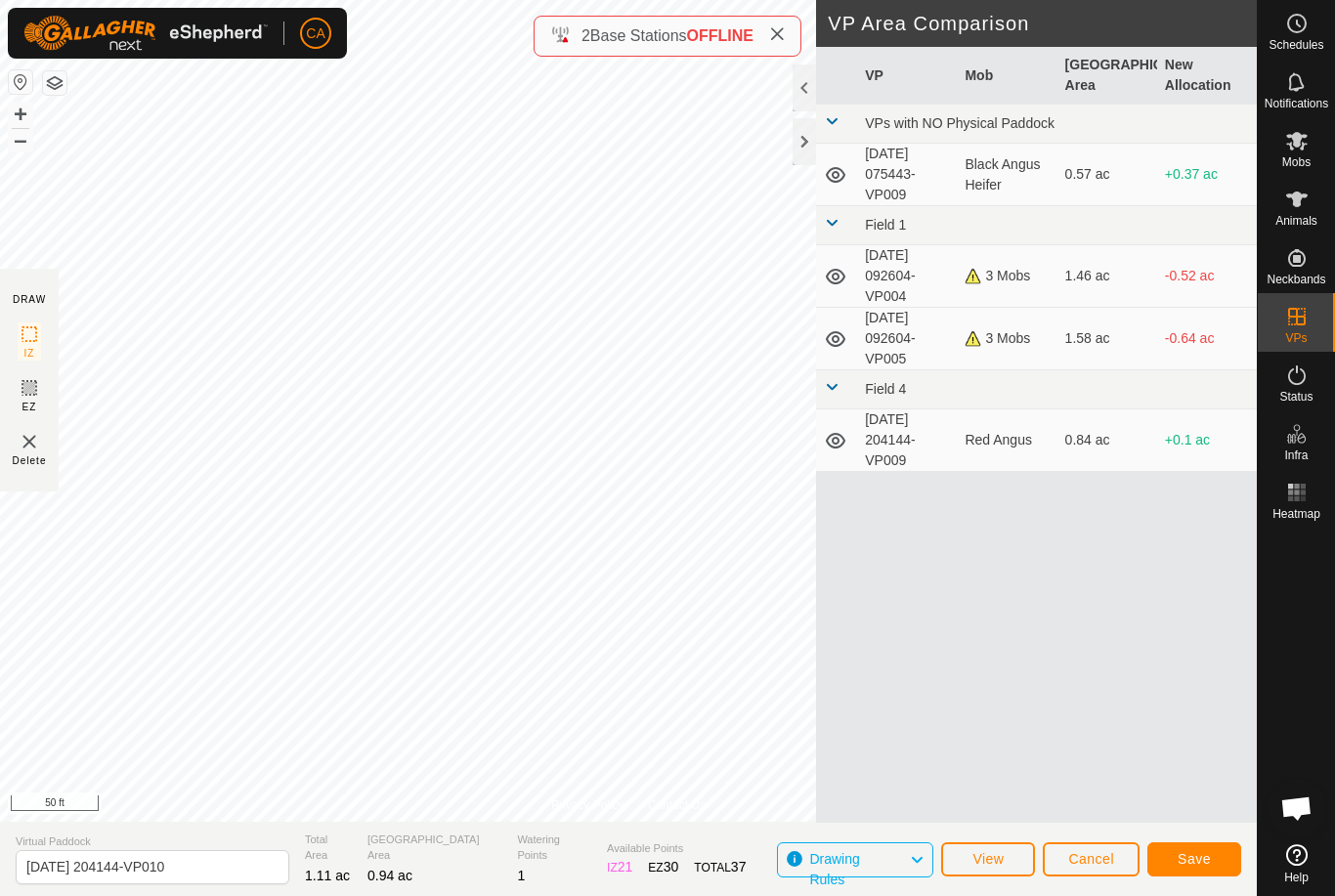
click at [1190, 853] on span "Save" at bounding box center [1193, 859] width 33 height 16
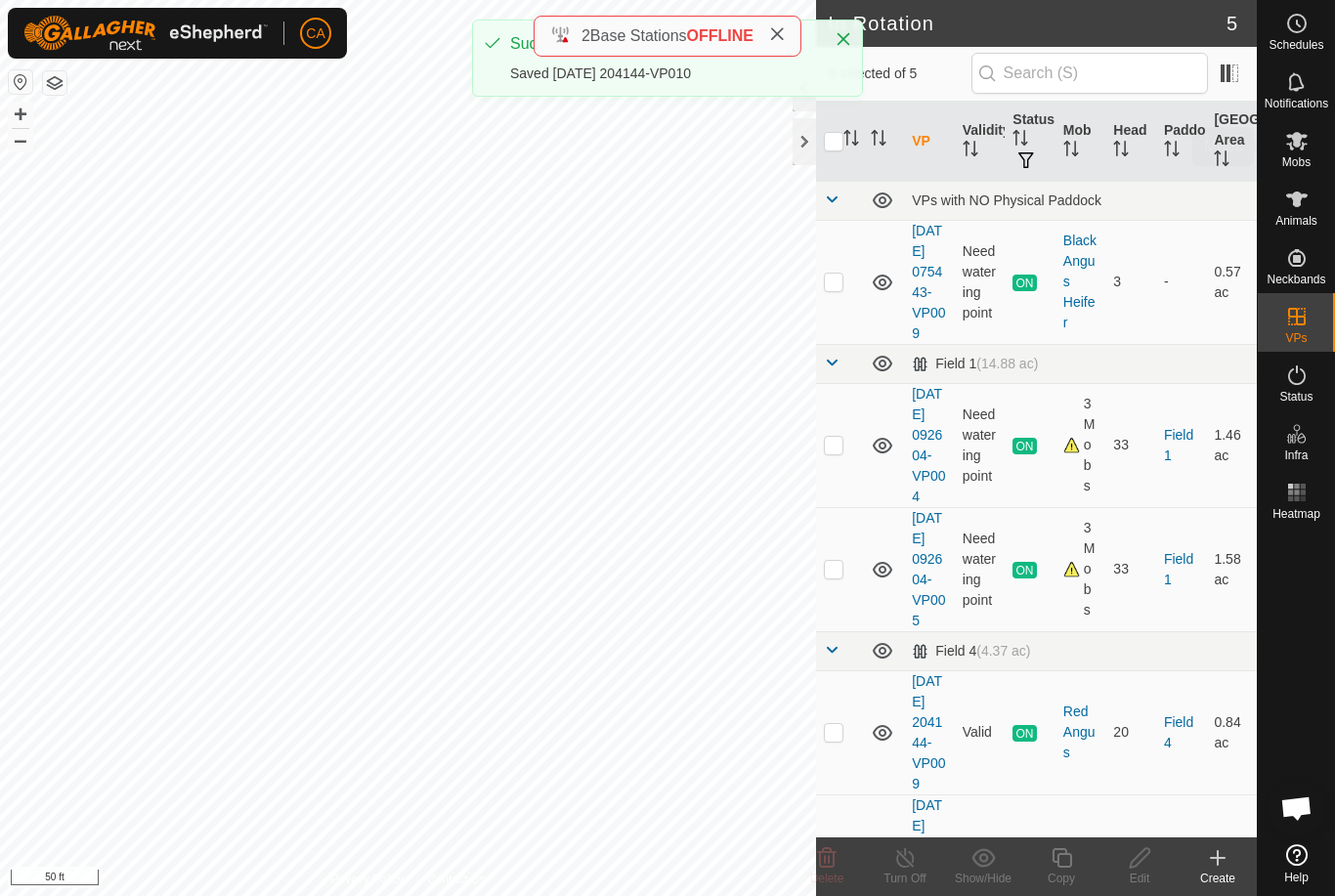
click at [1297, 143] on icon at bounding box center [1297, 141] width 22 height 19
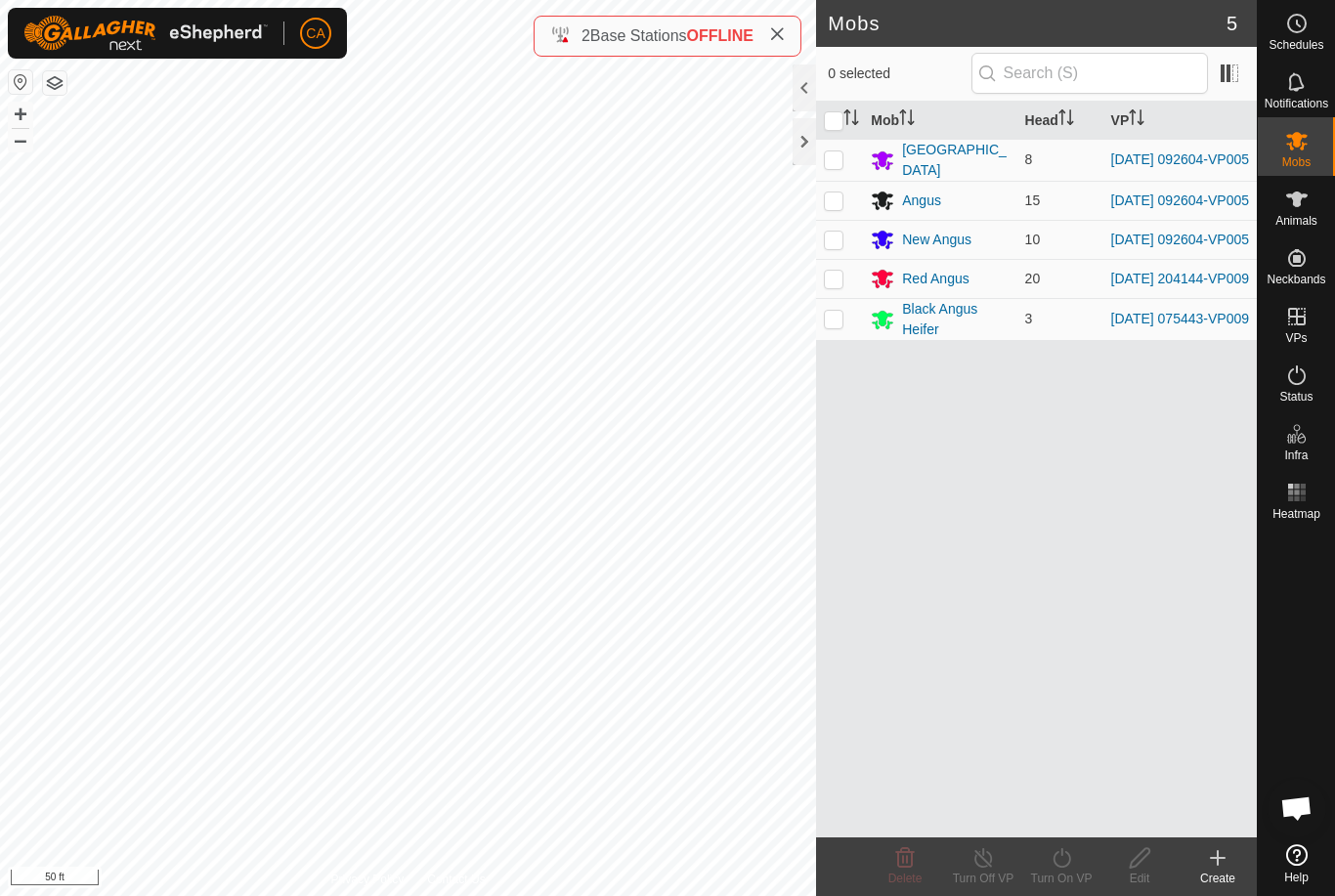
click at [834, 286] on p-checkbox at bounding box center [833, 278] width 20 height 16
checkbox input "true"
click at [1068, 881] on div "Turn On VP" at bounding box center [1061, 878] width 78 height 18
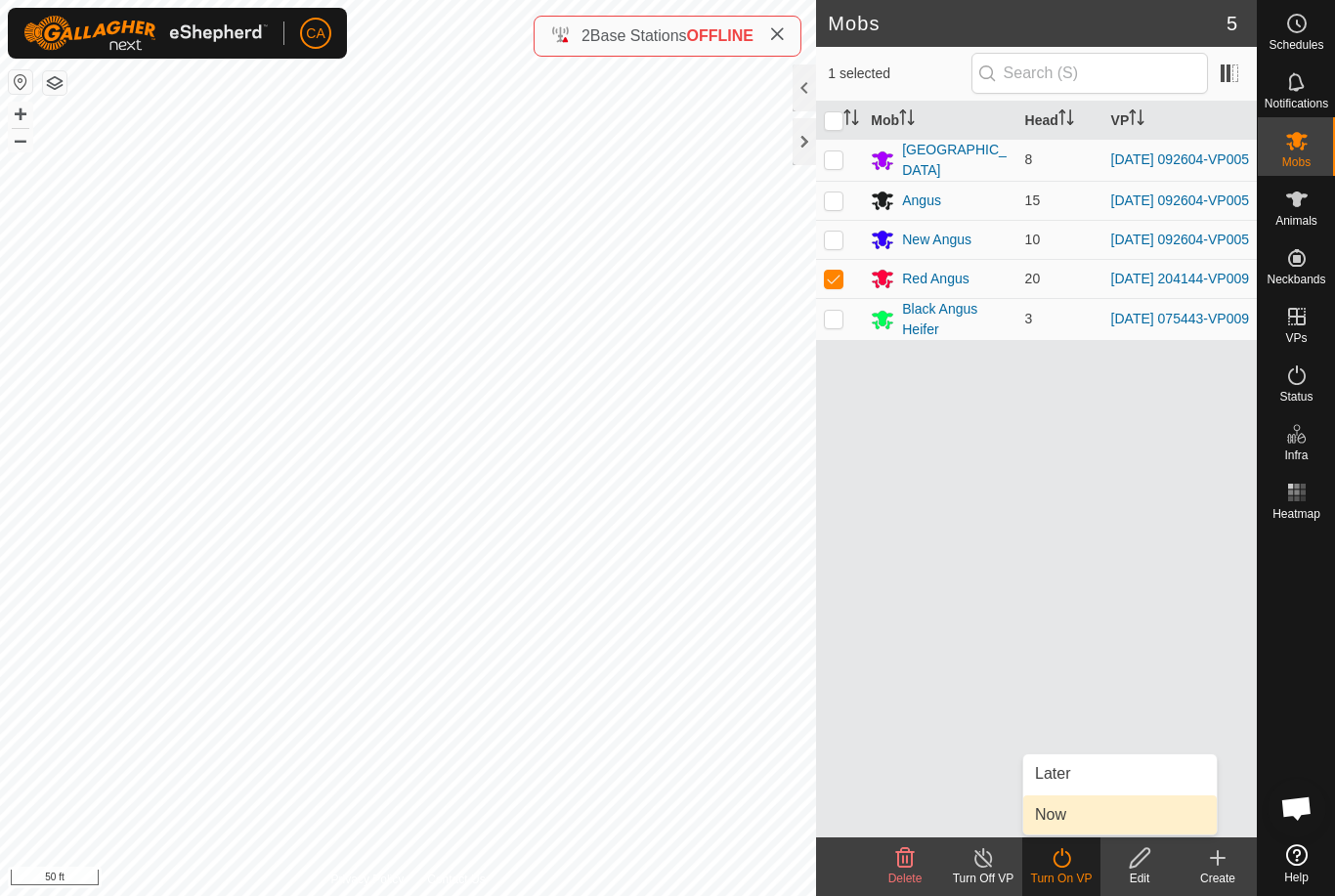
click at [1084, 833] on link "Now" at bounding box center [1119, 815] width 194 height 39
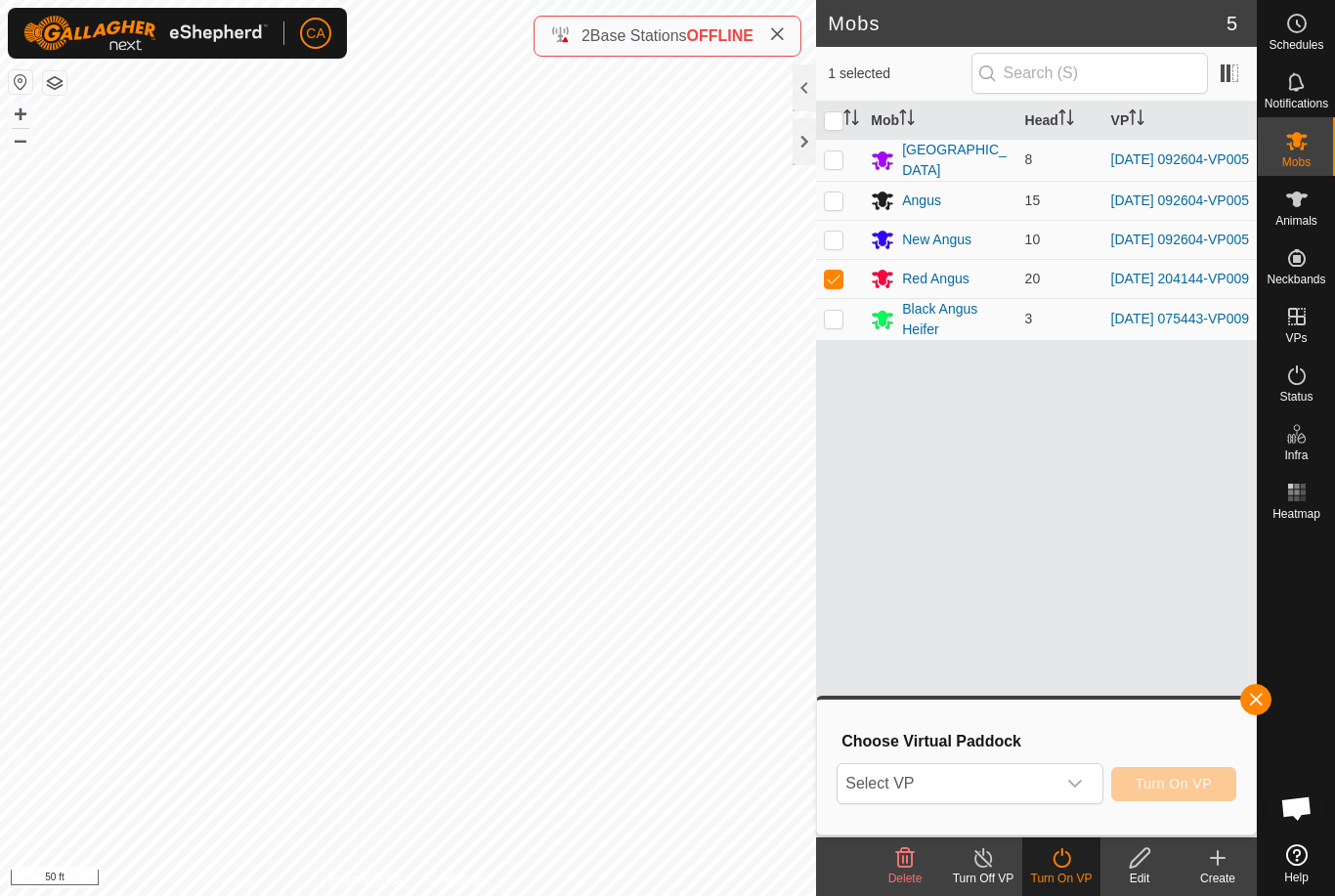
click at [1010, 797] on span "Select VP" at bounding box center [946, 783] width 217 height 39
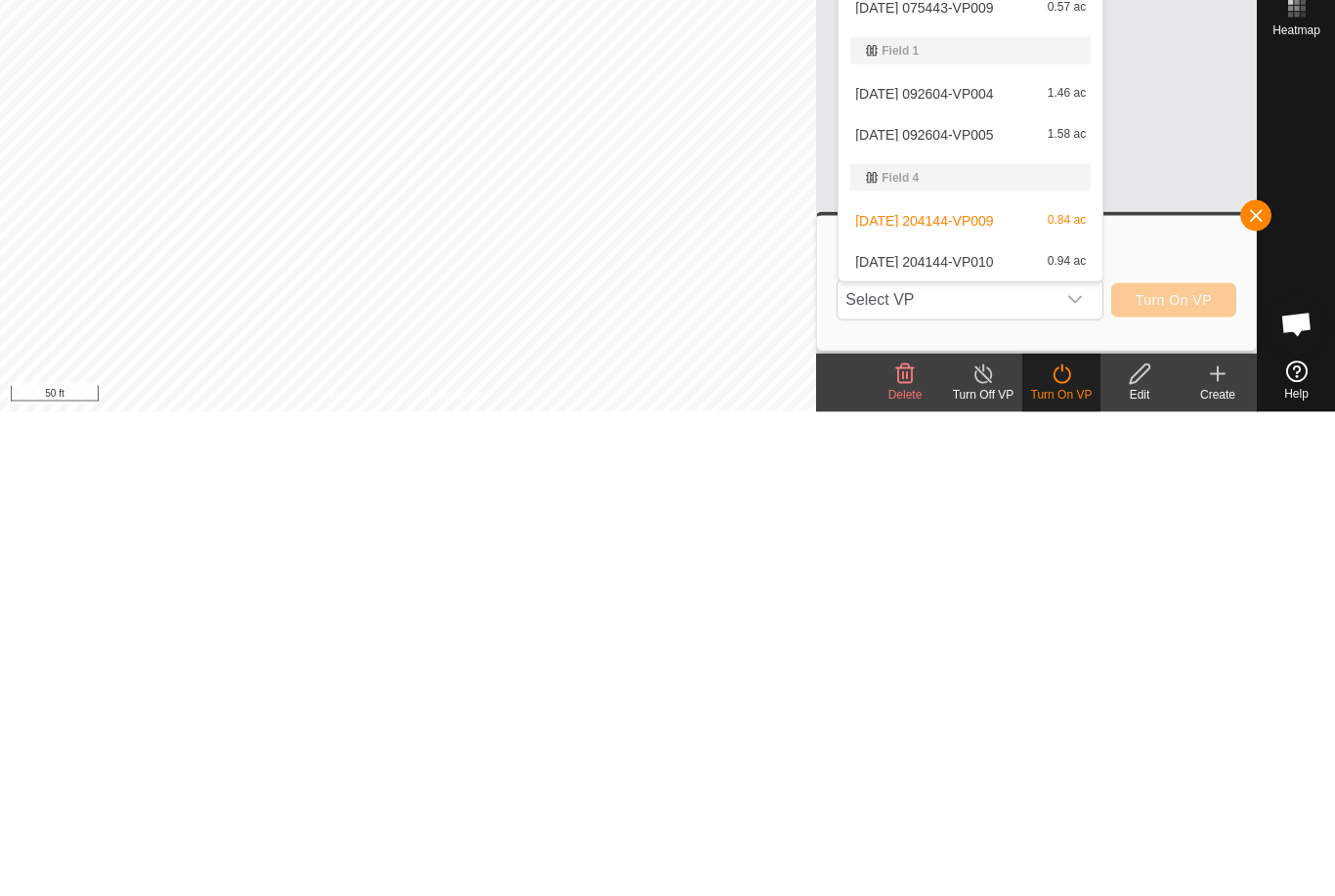
click at [995, 734] on div "[DATE] 204144-VP010 0.94 ac" at bounding box center [970, 746] width 240 height 24
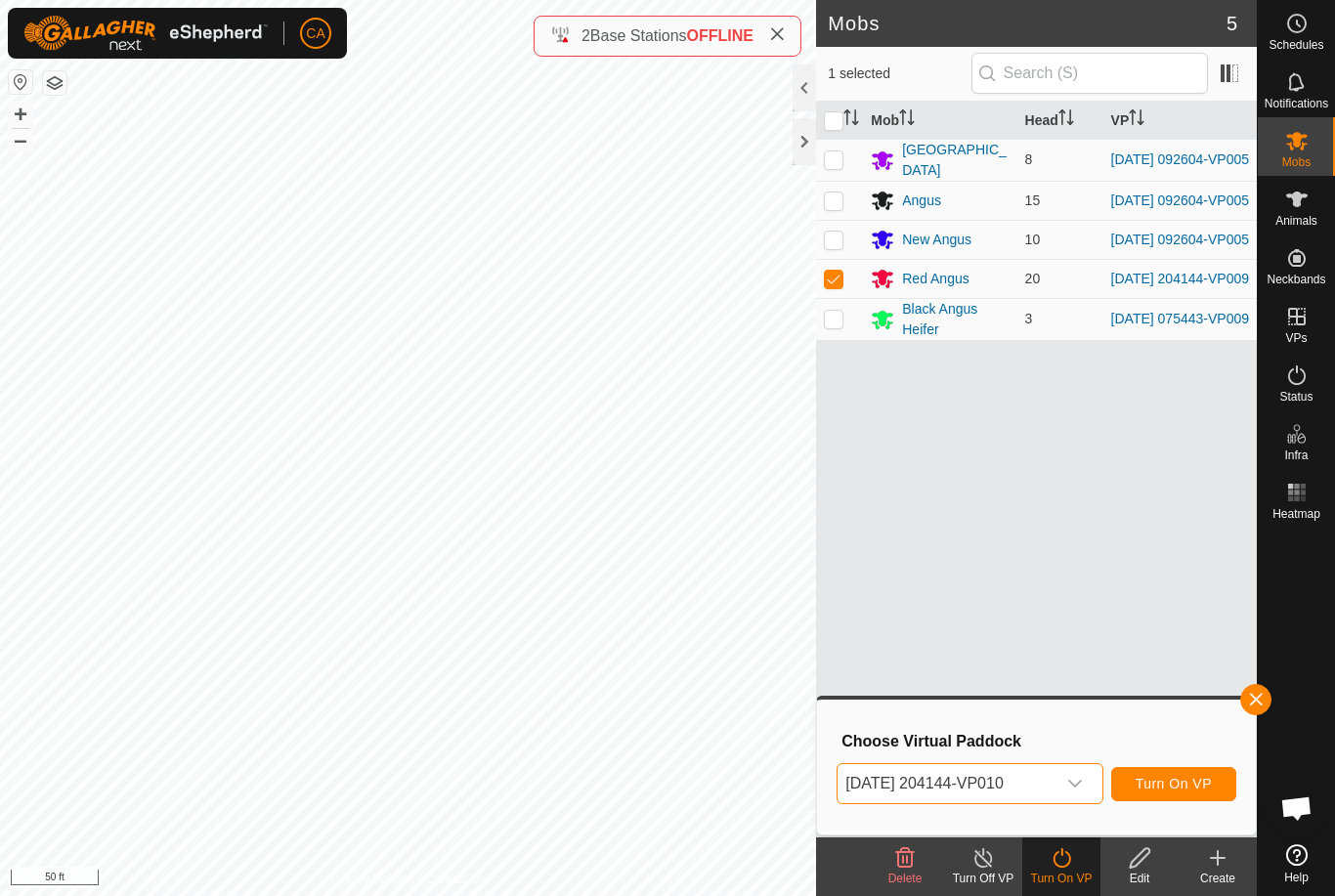
click at [1174, 786] on span "Turn On VP" at bounding box center [1173, 784] width 76 height 16
